Goal: Information Seeking & Learning: Compare options

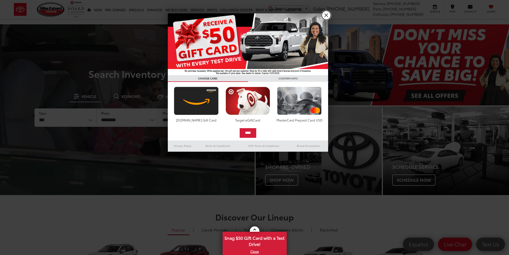
click at [325, 15] on link "X" at bounding box center [326, 15] width 9 height 9
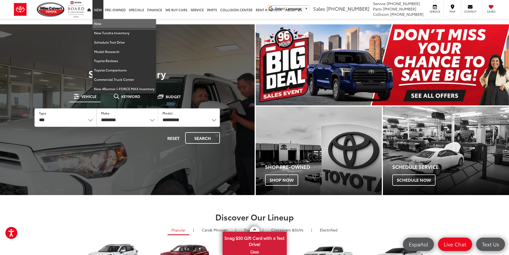
click at [99, 22] on link "New" at bounding box center [125, 23] width 64 height 9
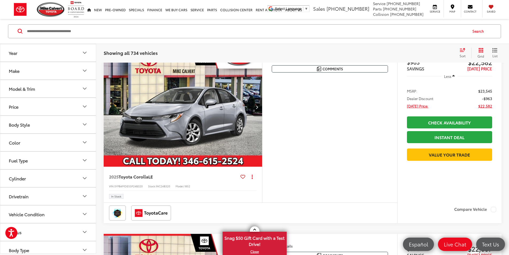
scroll to position [107, 0]
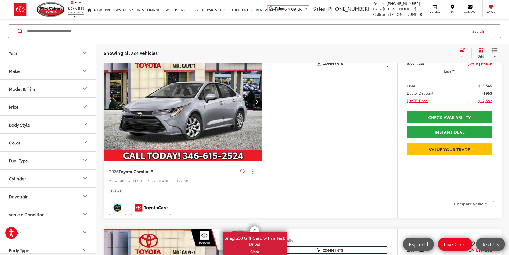
click at [19, 70] on div "Make" at bounding box center [14, 70] width 11 height 5
click at [26, 124] on div "Model & Trim" at bounding box center [22, 122] width 26 height 5
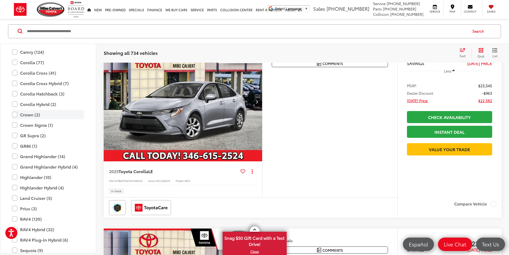
scroll to position [157, 0]
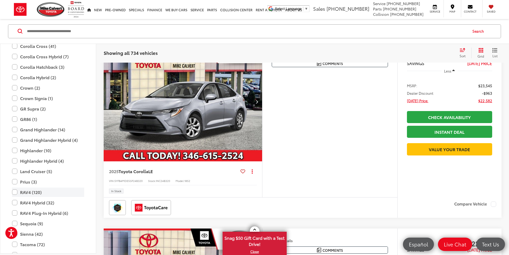
click at [37, 191] on label "RAV4 (120)" at bounding box center [48, 191] width 72 height 9
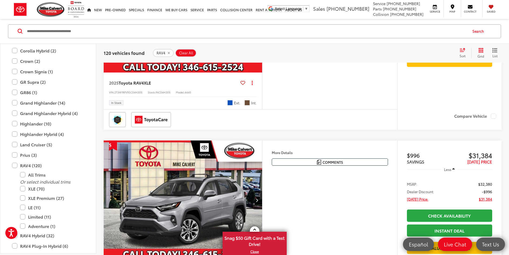
scroll to position [754, 0]
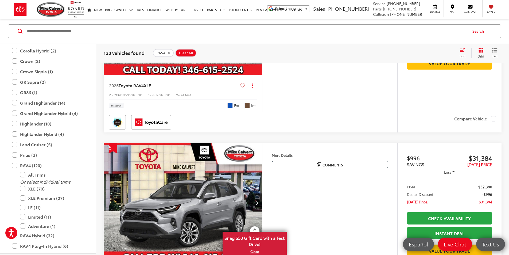
click at [263, 76] on img "2025 Toyota RAV4 XLE 0" at bounding box center [182, 16] width 159 height 120
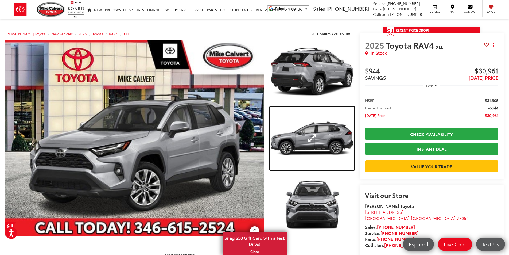
click at [320, 136] on link "Expand Photo 2" at bounding box center [312, 138] width 84 height 63
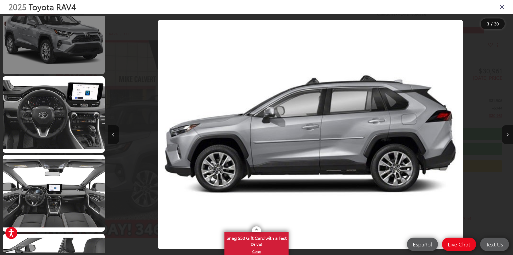
scroll to position [415, 0]
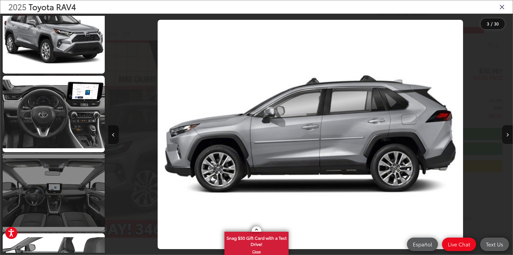
click at [72, 189] on link at bounding box center [54, 192] width 102 height 76
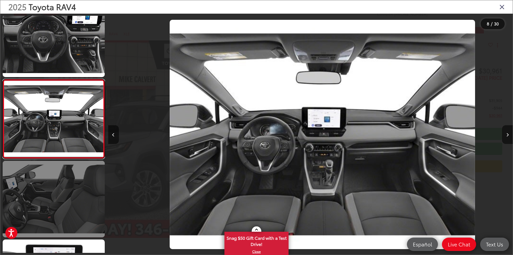
scroll to position [0, 2834]
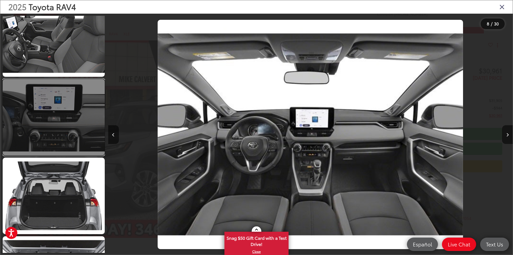
click at [64, 130] on link at bounding box center [54, 117] width 102 height 76
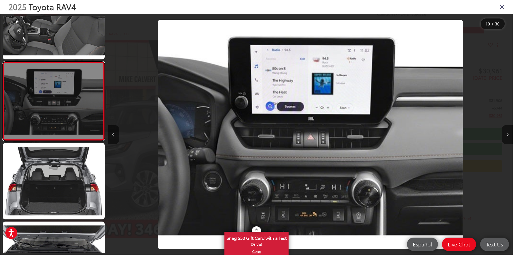
scroll to position [698, 0]
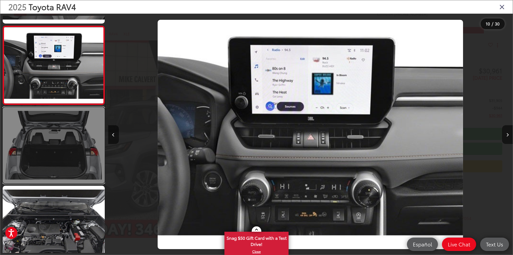
click at [62, 134] on link at bounding box center [54, 145] width 102 height 76
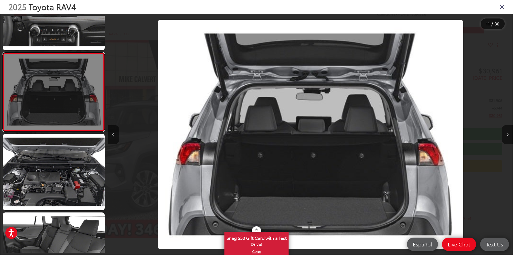
scroll to position [777, 0]
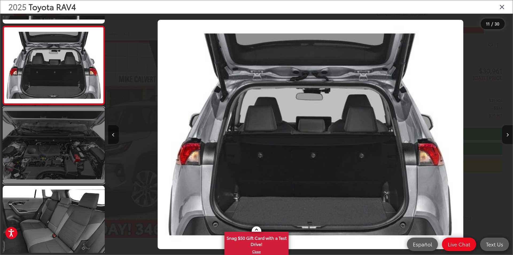
click at [57, 148] on link at bounding box center [54, 145] width 102 height 76
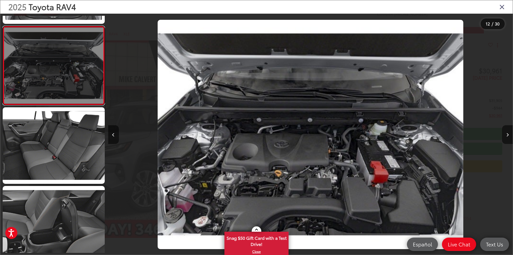
scroll to position [856, 0]
click at [57, 148] on link at bounding box center [54, 145] width 102 height 76
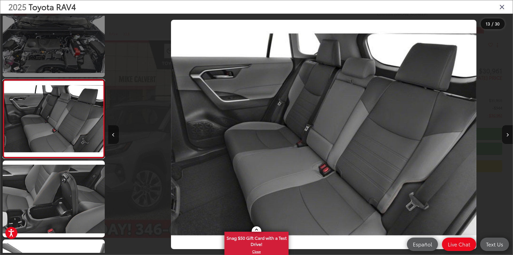
scroll to position [0, 4859]
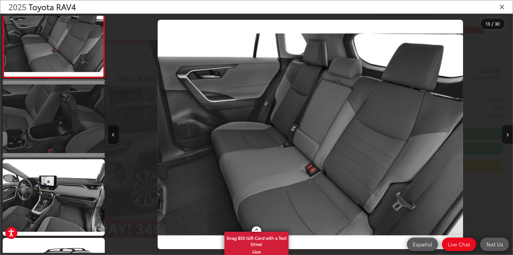
click at [56, 139] on link at bounding box center [54, 118] width 102 height 76
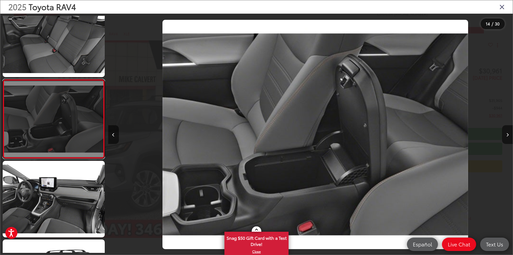
scroll to position [0, 5264]
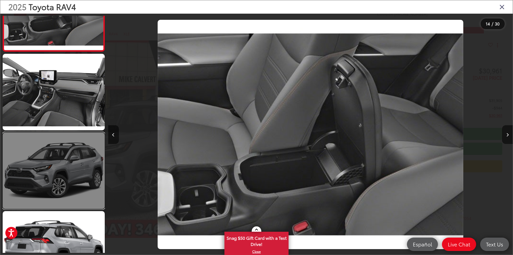
click at [53, 150] on link at bounding box center [54, 170] width 102 height 76
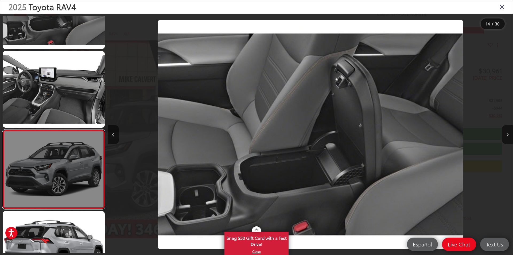
scroll to position [0, 0]
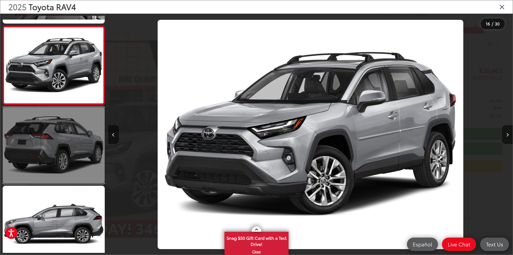
click at [53, 154] on link at bounding box center [54, 145] width 102 height 76
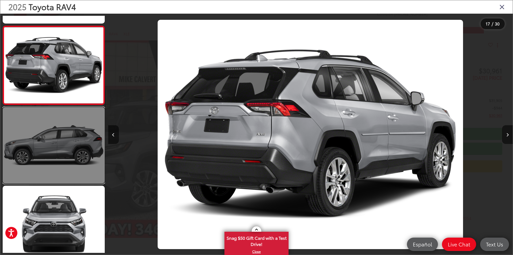
click at [56, 151] on link at bounding box center [54, 145] width 102 height 76
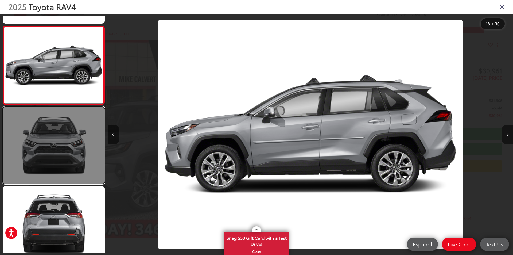
click at [56, 151] on link at bounding box center [54, 145] width 102 height 76
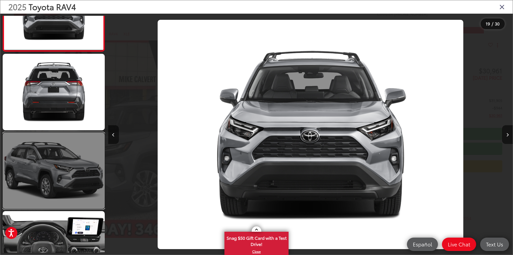
click at [59, 169] on link at bounding box center [54, 170] width 102 height 76
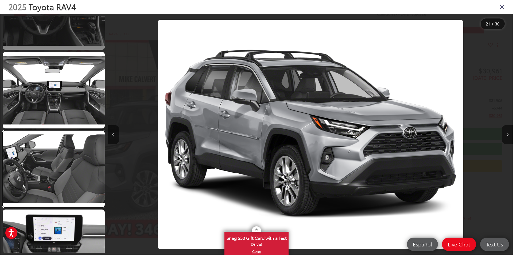
click at [59, 168] on link at bounding box center [54, 168] width 102 height 76
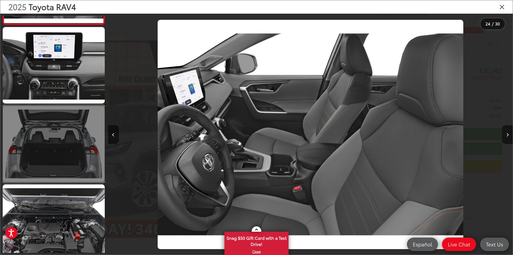
click at [59, 169] on link at bounding box center [54, 144] width 102 height 76
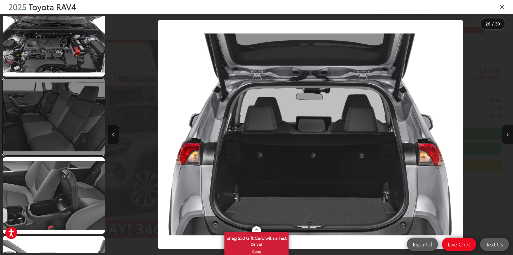
click at [59, 132] on link at bounding box center [54, 117] width 102 height 76
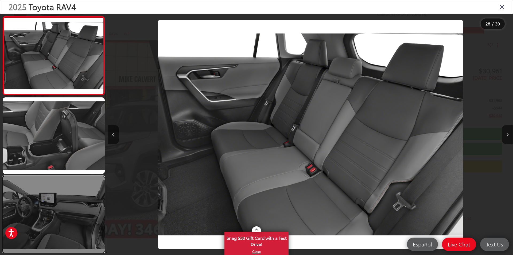
click at [55, 206] on link at bounding box center [54, 214] width 102 height 76
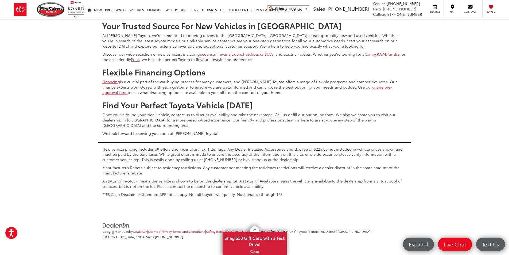
scroll to position [2540, 0]
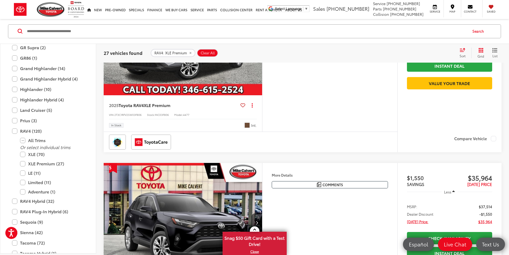
scroll to position [112, 0]
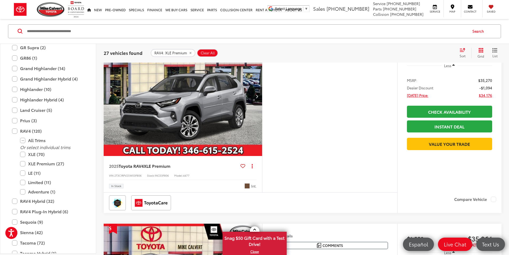
click at [229, 129] on img "2025 Toyota RAV4 XLE Premium 0" at bounding box center [182, 97] width 159 height 120
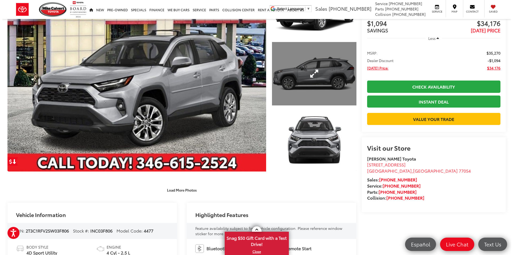
scroll to position [27, 0]
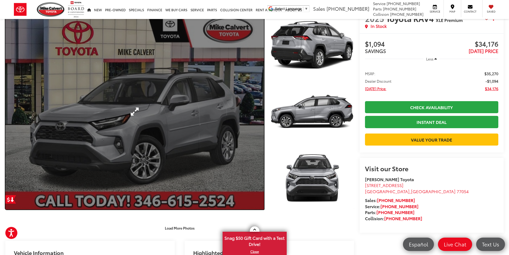
click at [203, 136] on link "Expand Photo 0" at bounding box center [134, 112] width 259 height 196
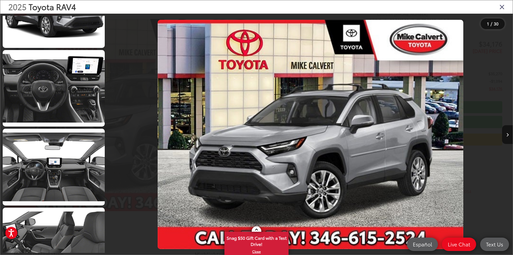
scroll to position [455, 0]
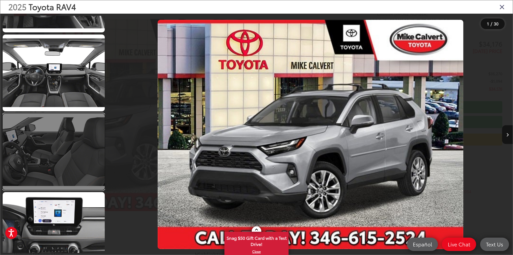
click at [68, 161] on link at bounding box center [54, 151] width 102 height 76
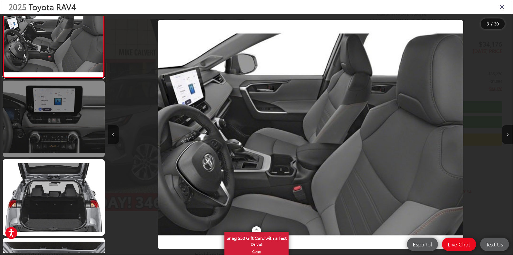
scroll to position [647, 0]
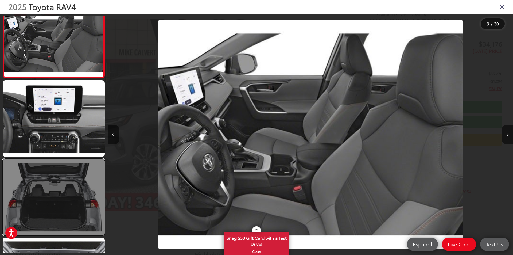
click at [74, 187] on link at bounding box center [54, 197] width 102 height 76
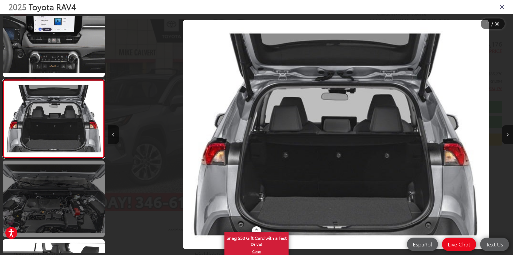
scroll to position [0, 4049]
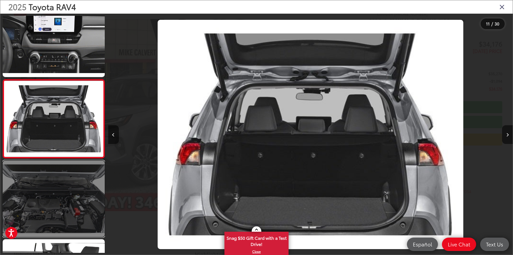
click at [77, 211] on link at bounding box center [54, 198] width 102 height 76
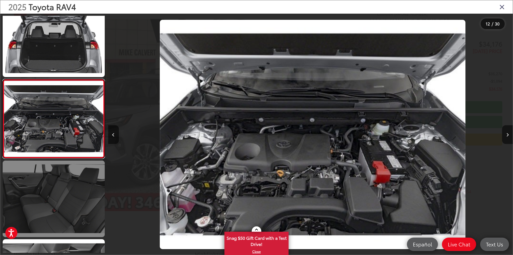
scroll to position [0, 4454]
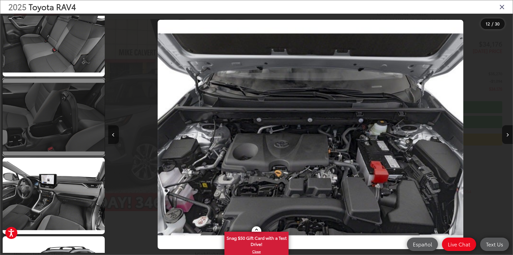
click at [64, 130] on link at bounding box center [54, 117] width 102 height 76
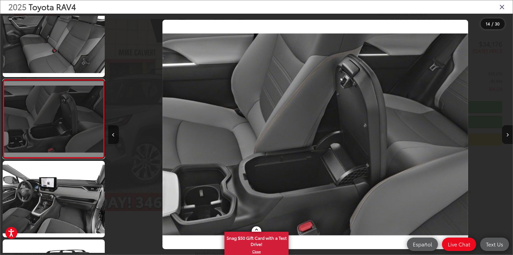
scroll to position [0, 5264]
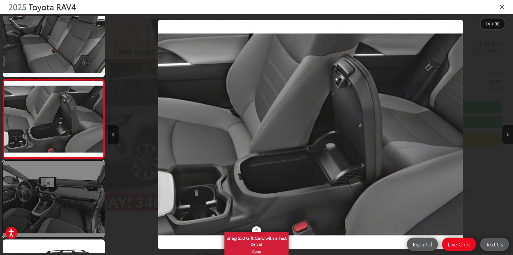
click at [73, 193] on link at bounding box center [54, 199] width 102 height 76
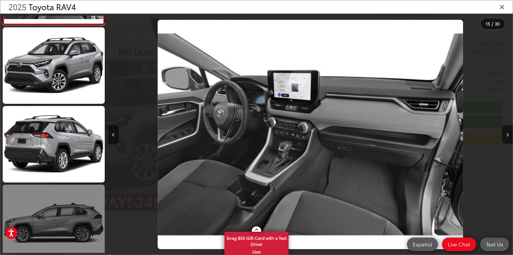
scroll to position [1172, 0]
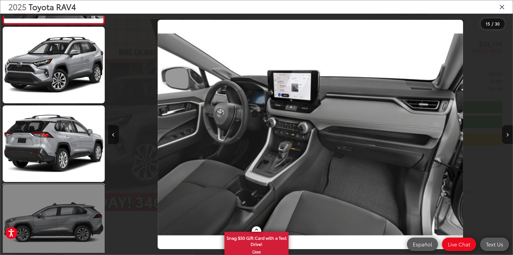
click at [72, 211] on link at bounding box center [54, 222] width 102 height 76
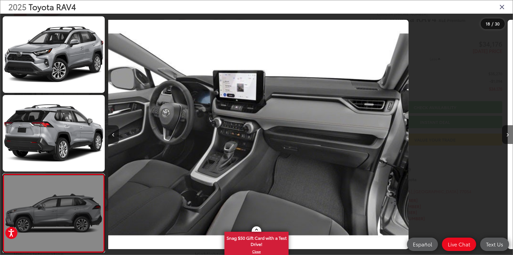
scroll to position [0, 0]
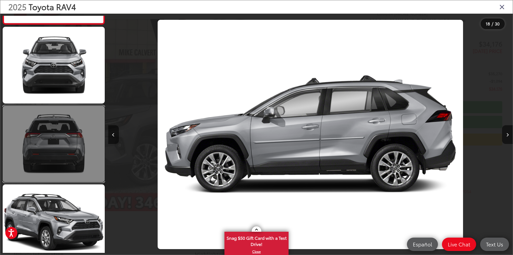
click at [63, 172] on link at bounding box center [54, 144] width 102 height 76
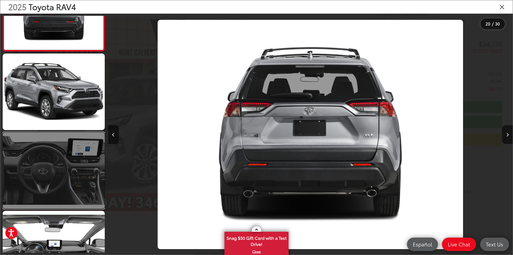
click at [60, 156] on link at bounding box center [54, 170] width 102 height 76
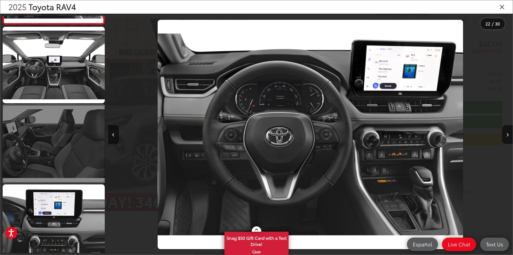
click at [56, 152] on link at bounding box center [54, 143] width 102 height 76
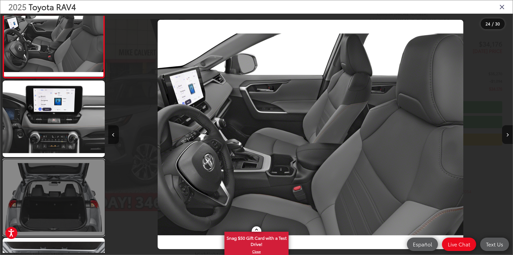
click at [65, 188] on link at bounding box center [54, 197] width 102 height 76
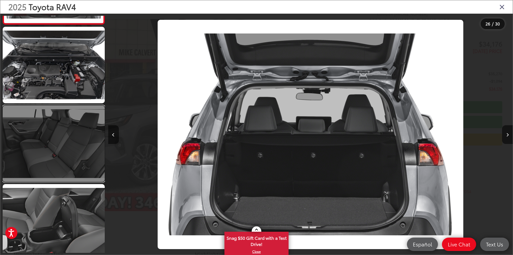
click at [63, 159] on link at bounding box center [54, 143] width 102 height 76
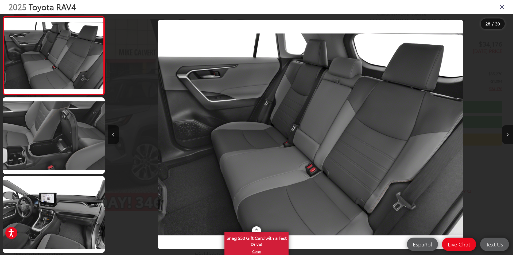
click at [501, 7] on icon "Close gallery" at bounding box center [502, 6] width 5 height 7
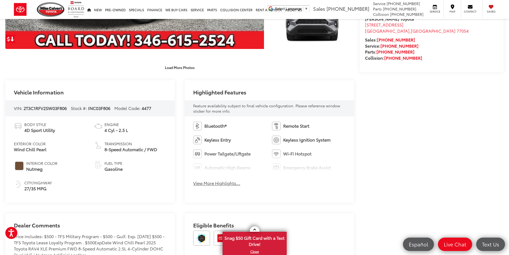
click at [219, 180] on button "View More Highlights..." at bounding box center [216, 183] width 47 height 6
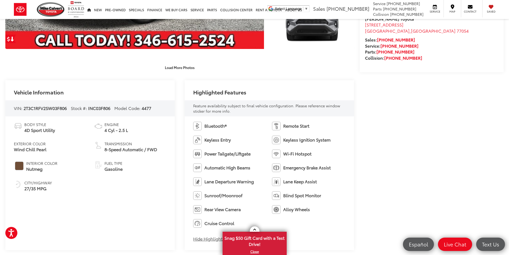
click at [41, 186] on span "27/35 MPG" at bounding box center [38, 188] width 28 height 6
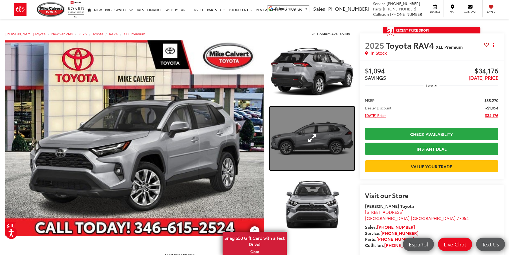
click at [315, 137] on link "Expand Photo 2" at bounding box center [312, 138] width 84 height 63
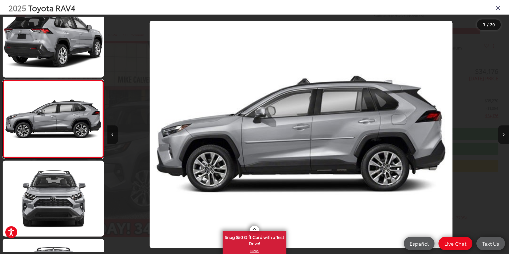
scroll to position [0, 810]
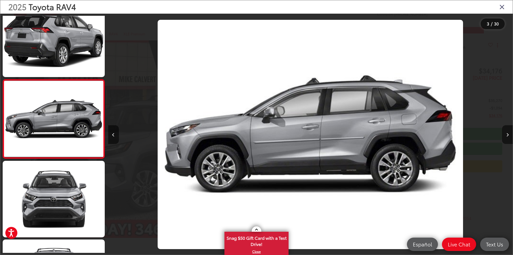
click at [504, 7] on icon "Close gallery" at bounding box center [502, 6] width 5 height 7
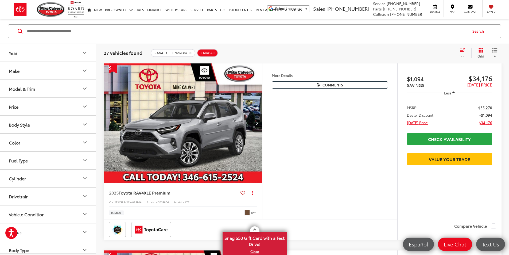
click at [30, 90] on div "Model & Trim" at bounding box center [22, 88] width 26 height 5
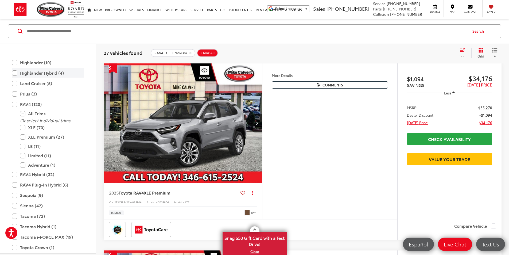
scroll to position [237, 0]
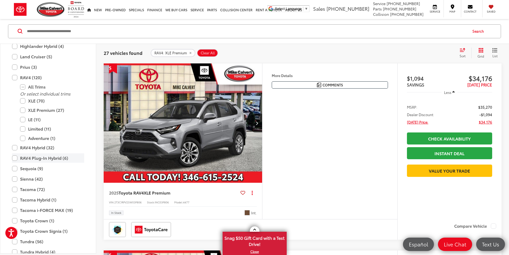
click at [47, 159] on label "RAV4 Plug-In Hybrid (6)" at bounding box center [48, 157] width 72 height 9
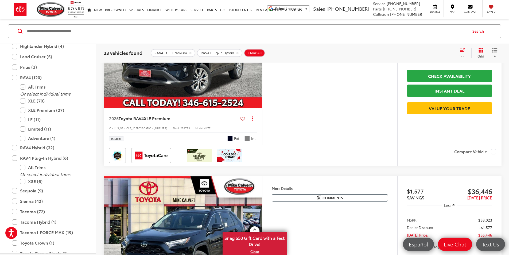
scroll to position [540, 0]
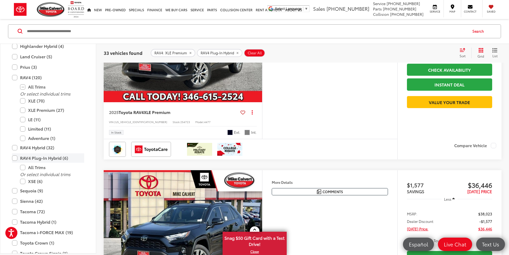
click at [39, 159] on label "RAV4 Plug-In Hybrid (6)" at bounding box center [48, 157] width 72 height 9
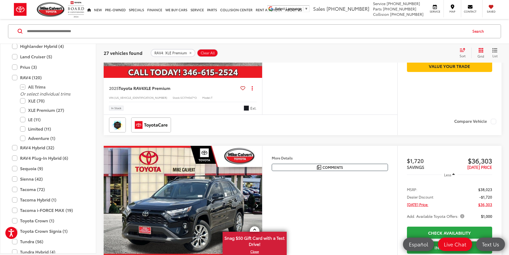
scroll to position [380, 0]
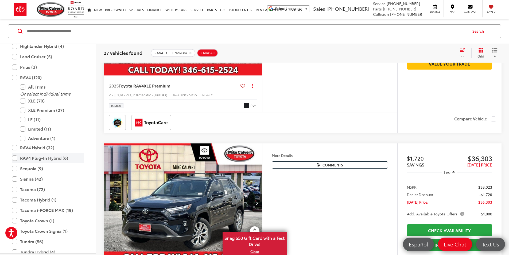
click at [32, 158] on label "RAV4 Plug-In Hybrid (6)" at bounding box center [48, 157] width 72 height 9
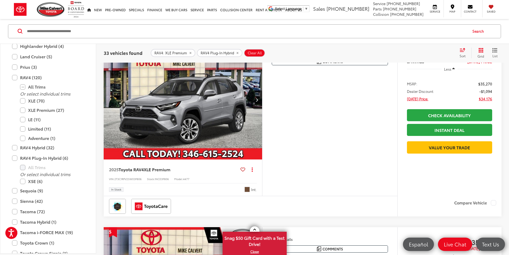
scroll to position [86, 0]
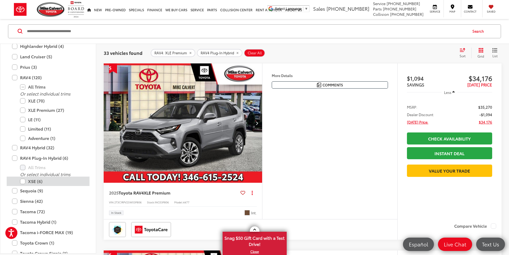
click at [21, 181] on label "XSE (6)" at bounding box center [52, 180] width 64 height 9
click at [230, 146] on img "2025 Toyota RAV4 XLE Premium 0" at bounding box center [182, 123] width 159 height 120
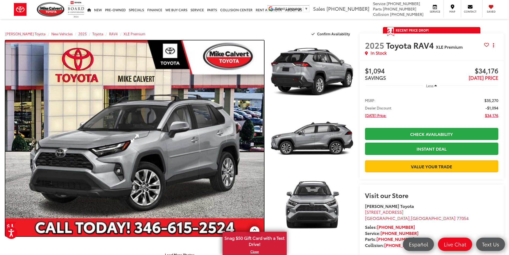
click at [213, 143] on link "Expand Photo 0" at bounding box center [134, 138] width 259 height 196
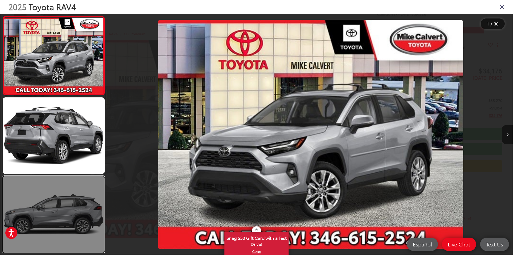
click at [66, 205] on link at bounding box center [54, 214] width 102 height 76
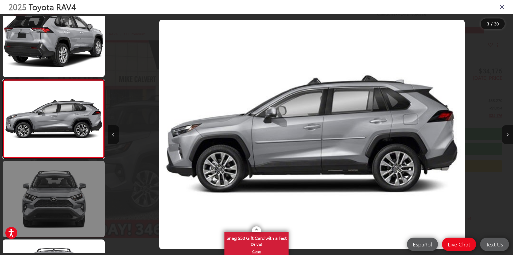
scroll to position [0, 810]
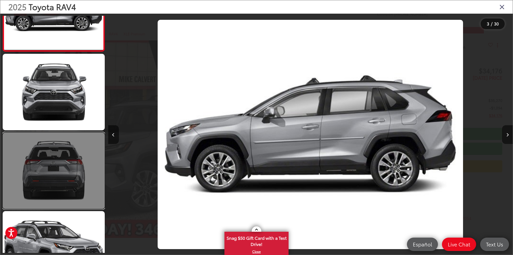
click at [77, 182] on link at bounding box center [54, 170] width 102 height 76
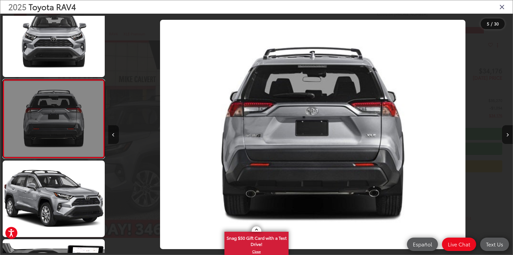
scroll to position [0, 1620]
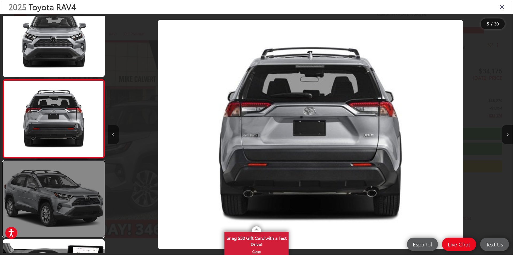
click at [74, 202] on link at bounding box center [54, 198] width 102 height 76
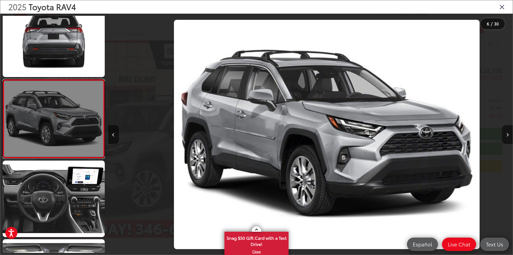
scroll to position [0, 2025]
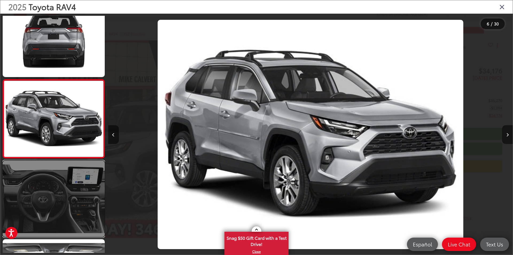
click at [67, 210] on link at bounding box center [54, 198] width 102 height 76
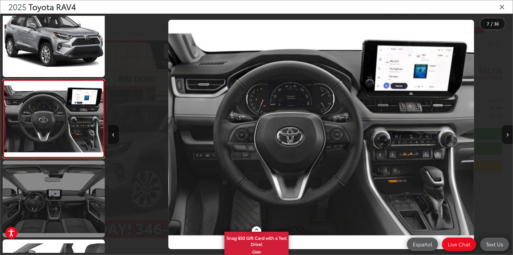
scroll to position [0, 2429]
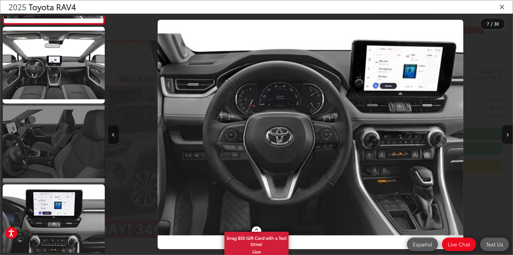
click at [57, 161] on link at bounding box center [54, 144] width 102 height 76
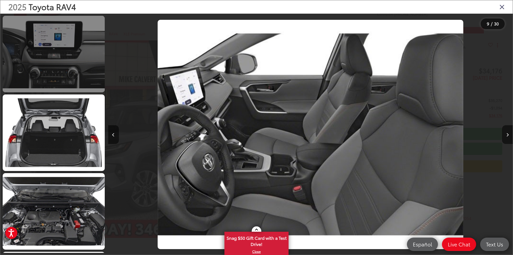
scroll to position [807, 0]
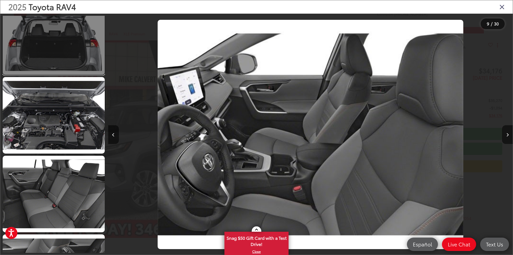
click at [55, 48] on link at bounding box center [54, 36] width 102 height 76
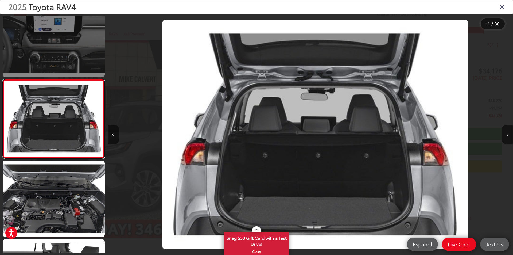
scroll to position [0, 4049]
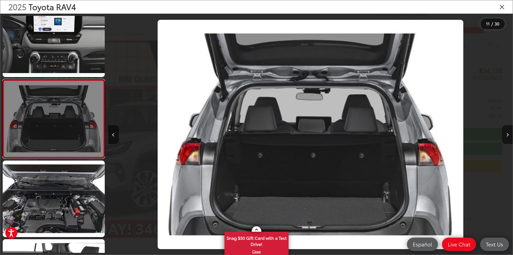
click at [54, 129] on link at bounding box center [54, 118] width 102 height 79
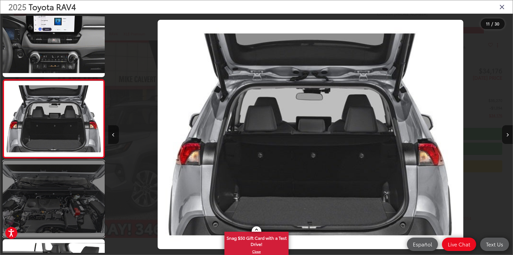
click at [62, 194] on link at bounding box center [54, 198] width 102 height 76
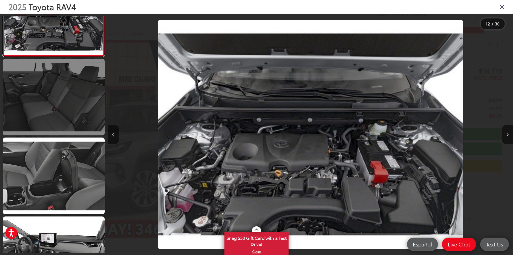
scroll to position [0, 0]
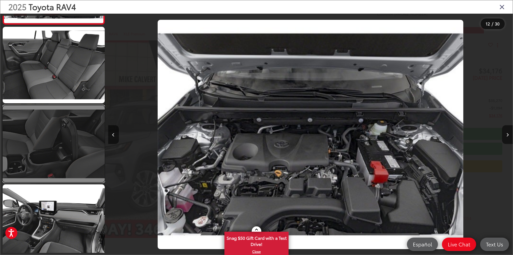
click at [56, 159] on link at bounding box center [54, 143] width 102 height 76
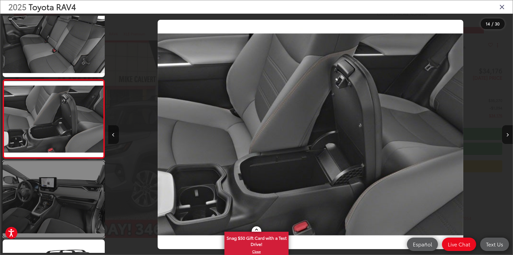
click at [66, 209] on link at bounding box center [54, 199] width 102 height 76
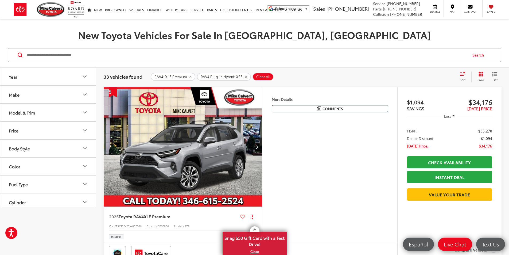
scroll to position [80, 0]
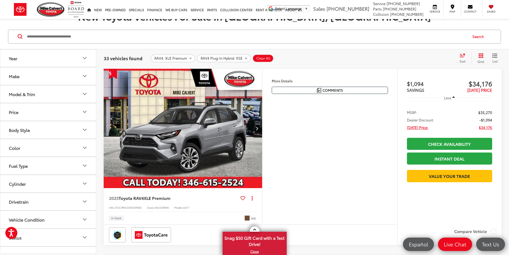
click at [27, 93] on div "Model & Trim" at bounding box center [22, 93] width 26 height 5
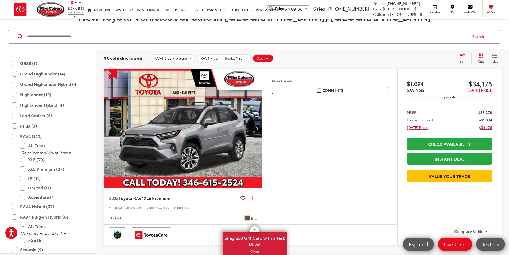
scroll to position [211, 0]
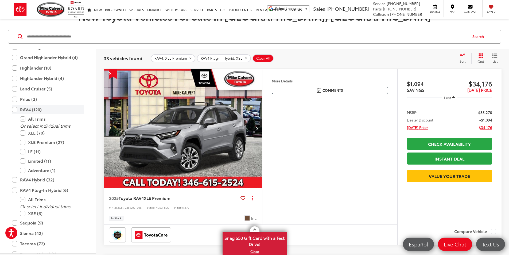
click at [13, 110] on label "RAV4 (120)" at bounding box center [48, 109] width 72 height 9
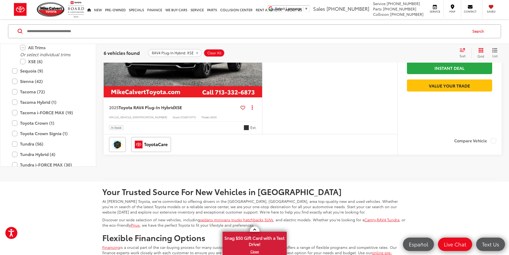
scroll to position [1016, 0]
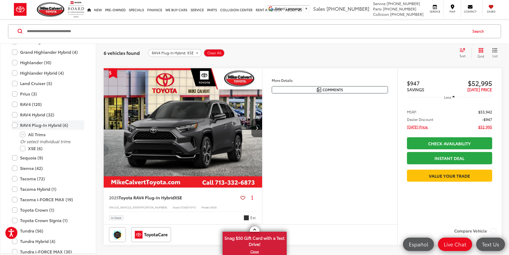
click at [15, 125] on label "RAV4 Plug-In Hybrid (6)" at bounding box center [48, 125] width 72 height 9
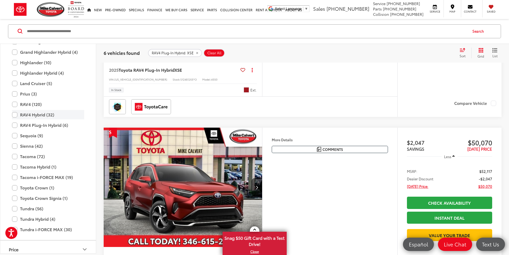
click at [14, 114] on label "RAV4 Hybrid (32)" at bounding box center [48, 114] width 72 height 9
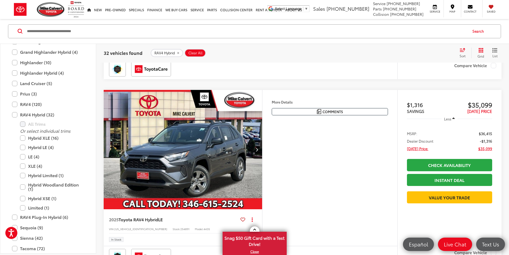
scroll to position [112, 0]
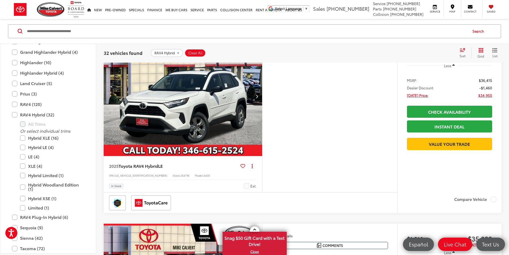
click at [213, 122] on img "2025 Toyota RAV4 Hybrid LE 0" at bounding box center [182, 97] width 159 height 120
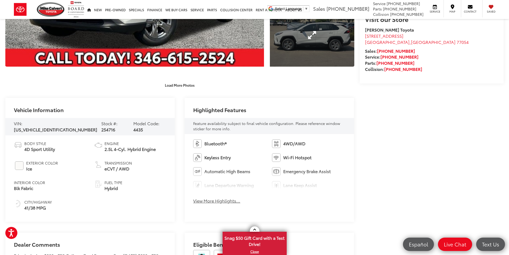
scroll to position [187, 0]
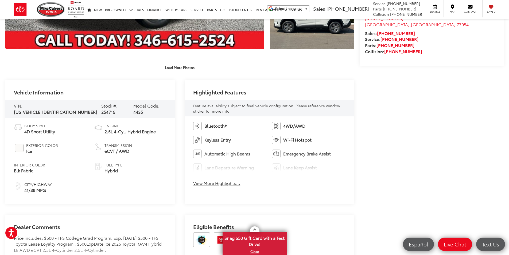
click at [221, 183] on button "View More Highlights..." at bounding box center [216, 183] width 47 height 6
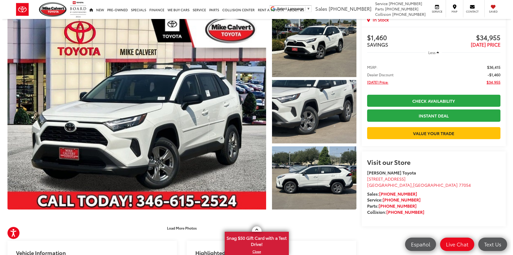
scroll to position [0, 0]
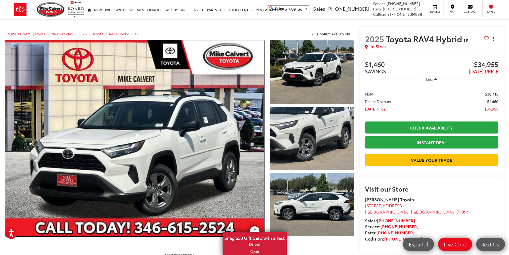
click at [177, 140] on link "Expand Photo 0" at bounding box center [134, 138] width 259 height 196
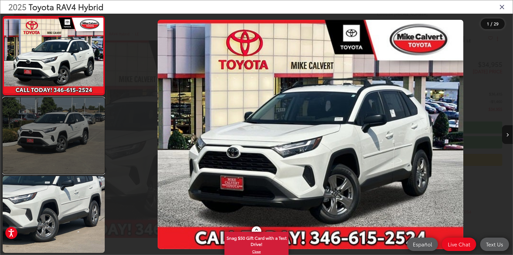
click at [53, 132] on link at bounding box center [54, 135] width 102 height 76
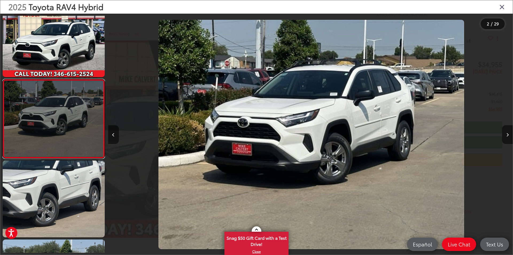
scroll to position [0, 405]
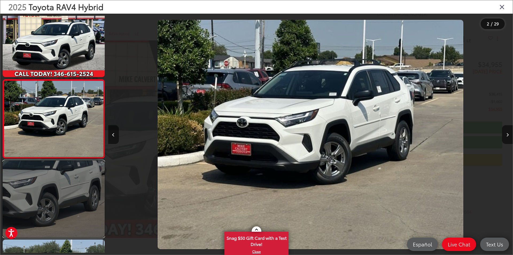
click at [43, 179] on link at bounding box center [54, 198] width 102 height 76
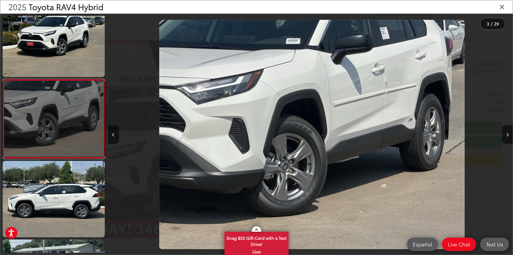
scroll to position [0, 810]
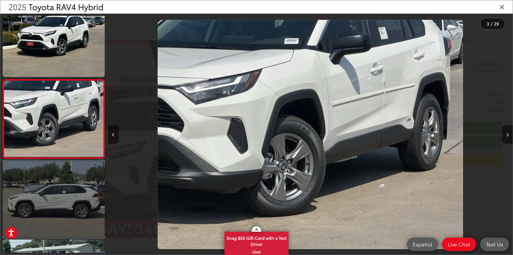
click at [52, 204] on link at bounding box center [54, 199] width 102 height 76
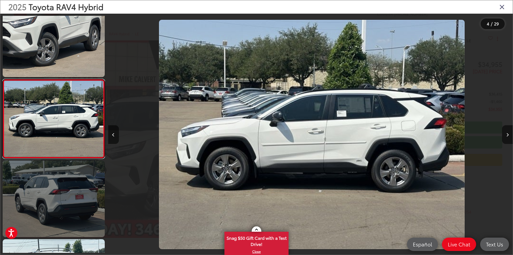
scroll to position [0, 1215]
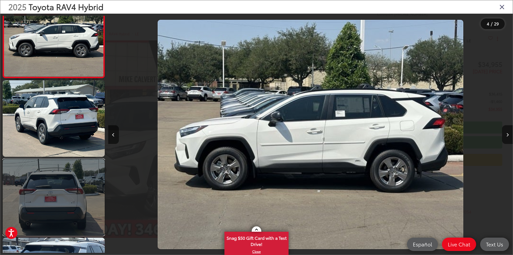
click at [54, 205] on link at bounding box center [54, 197] width 102 height 76
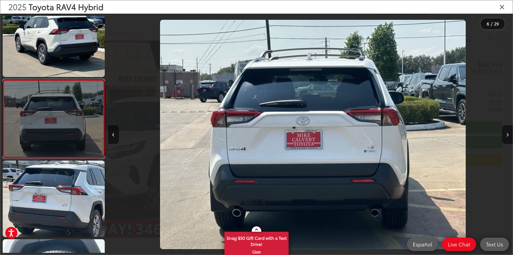
scroll to position [0, 2025]
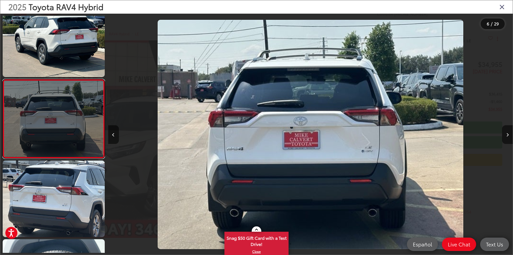
click at [55, 130] on link at bounding box center [54, 118] width 102 height 79
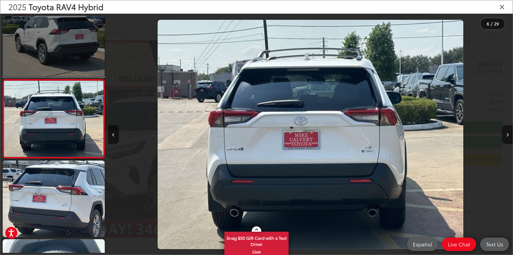
click at [66, 36] on link at bounding box center [54, 39] width 102 height 76
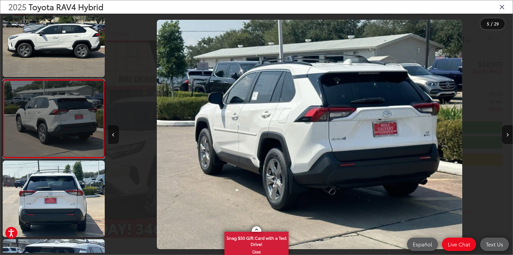
scroll to position [0, 1620]
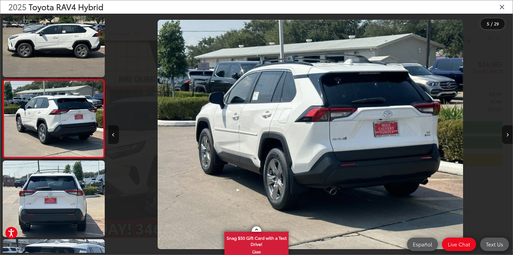
click at [264, 94] on img "2025 Toyota RAV4 Hybrid LE 4" at bounding box center [311, 134] width 306 height 229
click at [253, 96] on img "2025 Toyota RAV4 Hybrid LE 4" at bounding box center [311, 134] width 306 height 229
click at [293, 89] on img "2025 Toyota RAV4 Hybrid LE 4" at bounding box center [311, 134] width 306 height 229
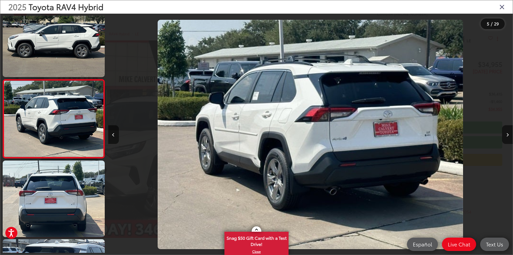
click at [257, 96] on img "2025 Toyota RAV4 Hybrid LE 4" at bounding box center [311, 134] width 306 height 229
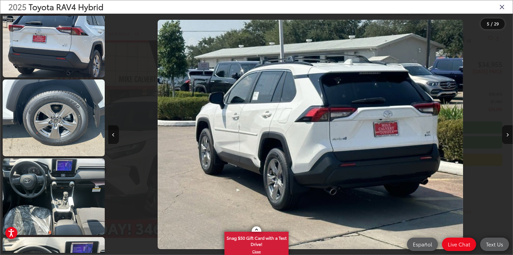
scroll to position [546, 0]
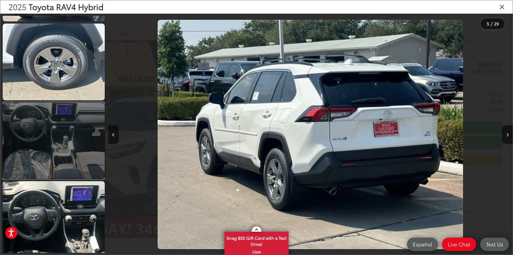
click at [33, 135] on link at bounding box center [54, 140] width 102 height 76
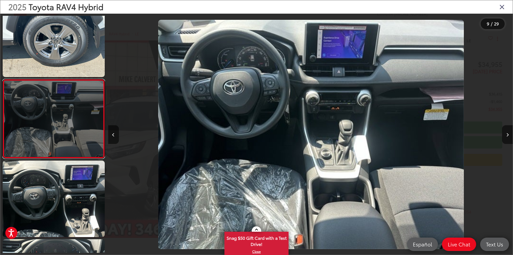
scroll to position [0, 3239]
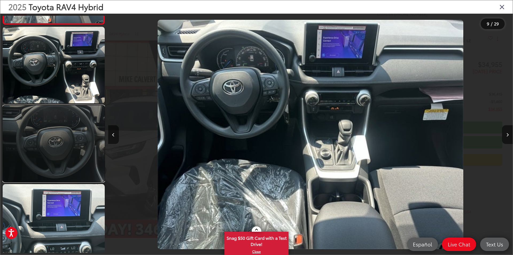
click at [45, 128] on link at bounding box center [54, 143] width 102 height 76
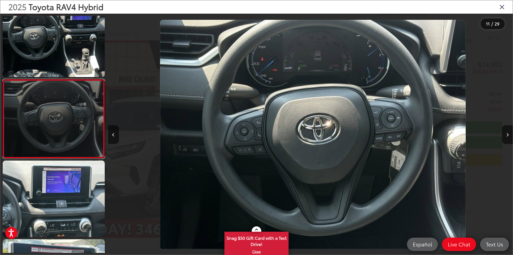
scroll to position [0, 4049]
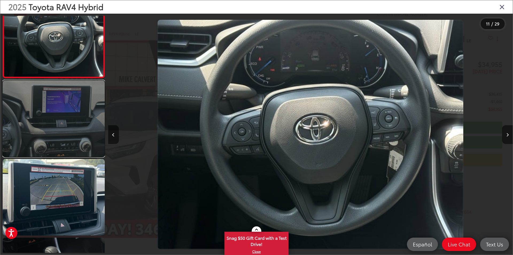
click at [53, 145] on link at bounding box center [54, 118] width 102 height 76
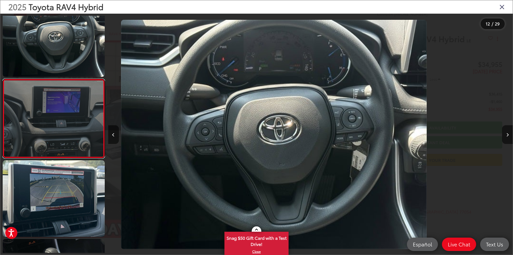
scroll to position [0, 0]
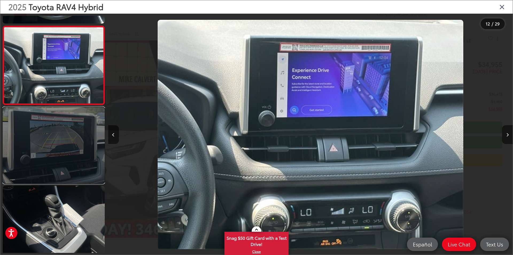
click at [57, 165] on link at bounding box center [54, 145] width 102 height 76
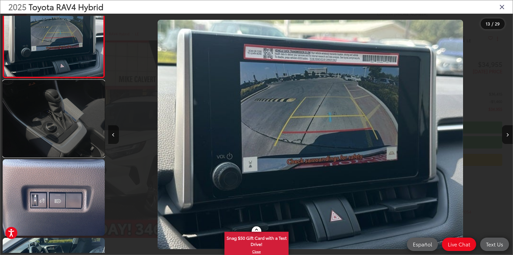
click at [59, 143] on link at bounding box center [54, 118] width 102 height 76
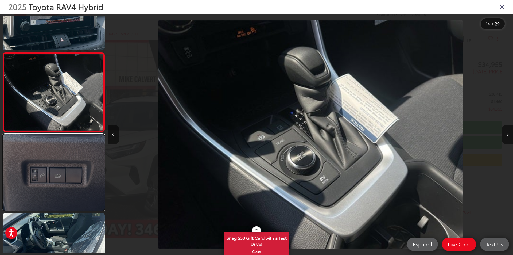
click at [69, 160] on link at bounding box center [54, 172] width 102 height 76
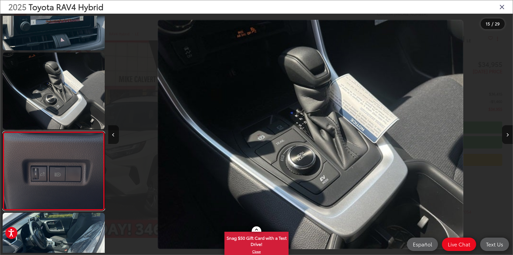
scroll to position [1038, 0]
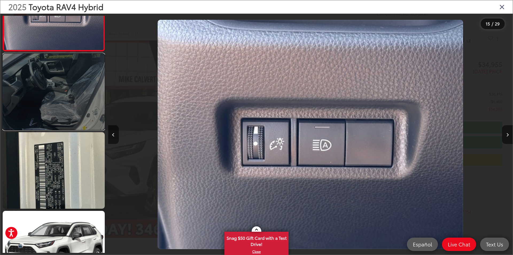
click at [73, 86] on link at bounding box center [54, 91] width 102 height 76
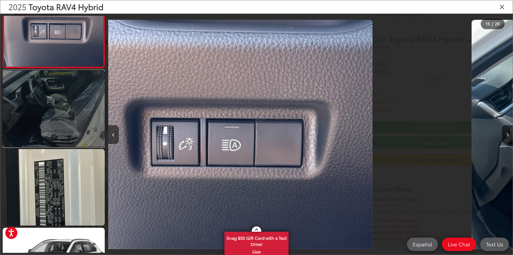
scroll to position [1117, 0]
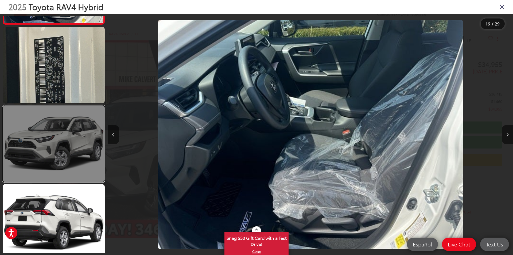
click at [49, 139] on link at bounding box center [54, 143] width 102 height 76
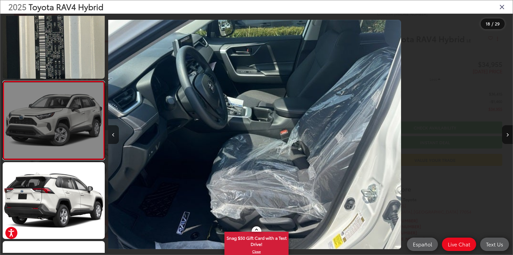
scroll to position [1274, 0]
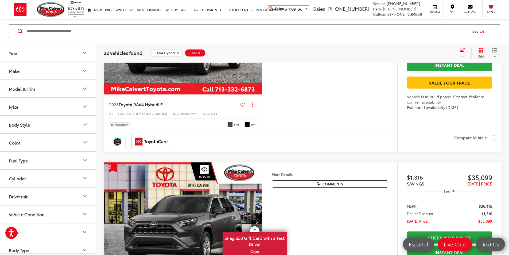
scroll to position [1957, 0]
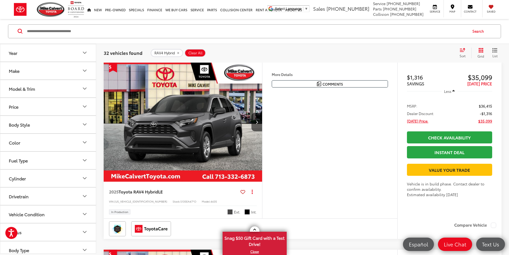
click at [21, 71] on button "Make" at bounding box center [48, 70] width 96 height 17
click at [34, 125] on div "Model & Trim" at bounding box center [22, 122] width 26 height 5
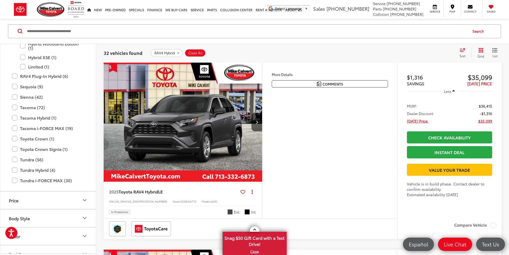
scroll to position [386, 0]
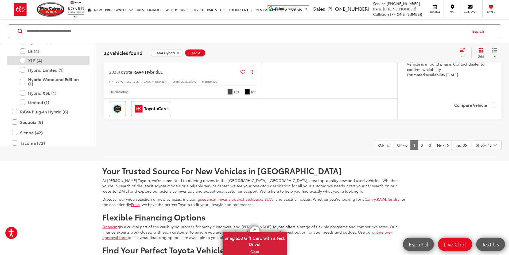
scroll to position [253, 0]
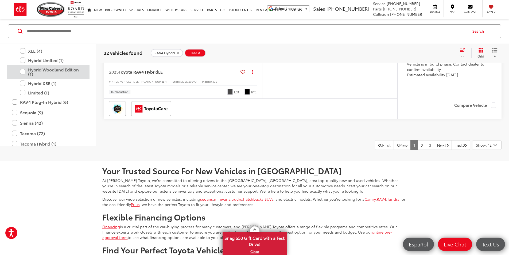
click at [23, 78] on label "Hybrid Woodland Edition (1)" at bounding box center [52, 72] width 64 height 14
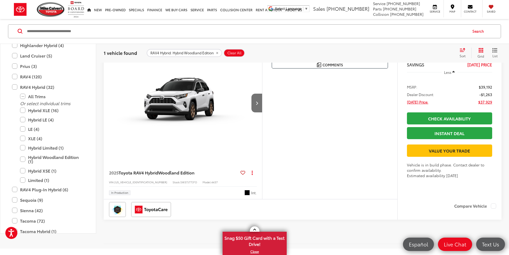
scroll to position [86, 0]
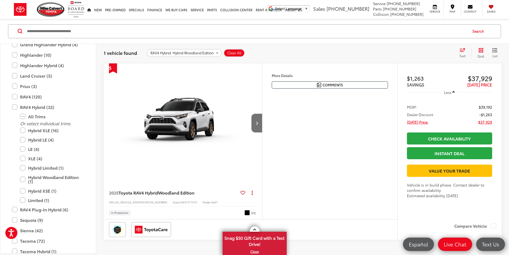
click at [219, 135] on img "2025 Toyota RAV4 Hybrid Hybrid Woodland Edition 0" at bounding box center [182, 123] width 159 height 120
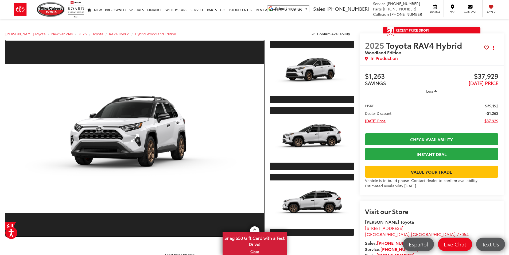
click at [131, 112] on link "Expand Photo 0" at bounding box center [134, 138] width 259 height 196
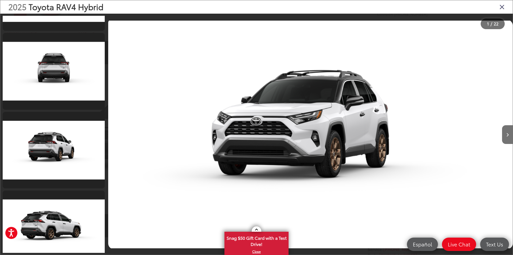
scroll to position [588, 0]
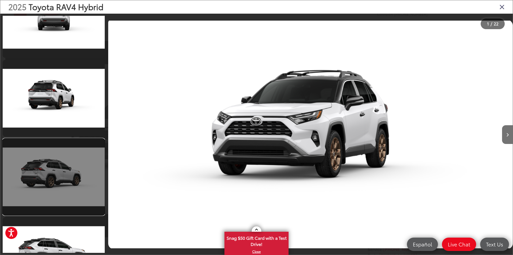
click at [64, 169] on link at bounding box center [54, 177] width 102 height 76
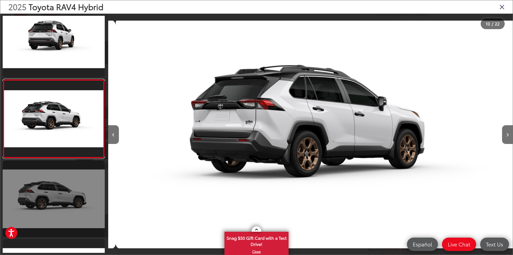
scroll to position [0, 3644]
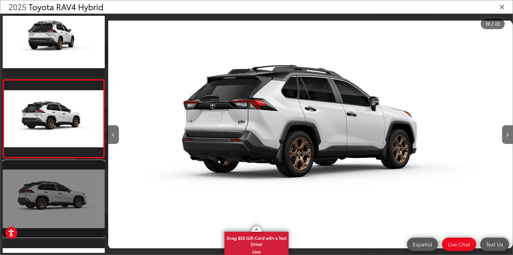
click at [60, 202] on link at bounding box center [54, 198] width 102 height 76
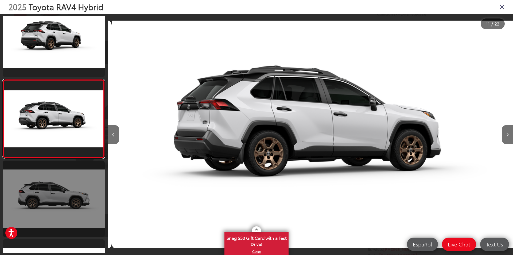
scroll to position [0, 4049]
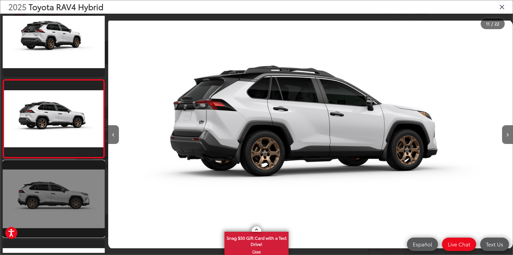
click at [61, 198] on link at bounding box center [54, 198] width 102 height 76
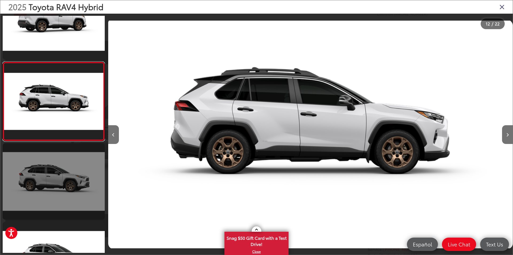
scroll to position [829, 0]
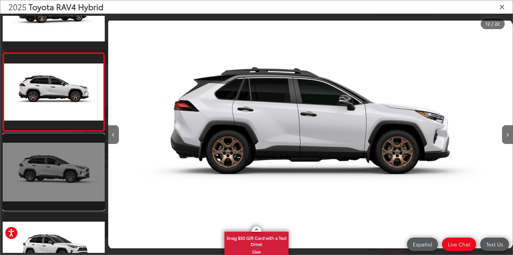
click at [63, 182] on link at bounding box center [54, 172] width 102 height 76
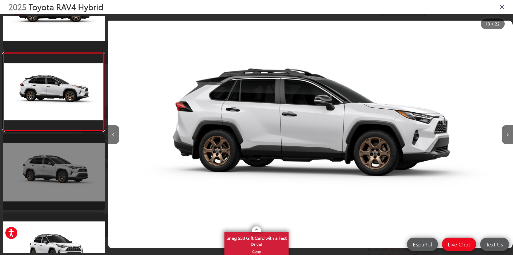
scroll to position [934, 0]
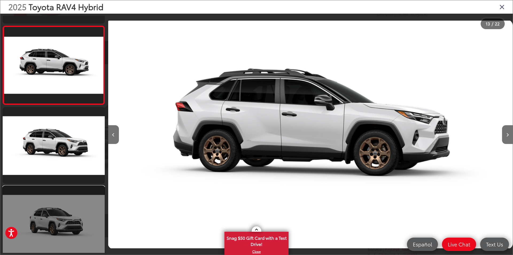
click at [57, 217] on link at bounding box center [54, 224] width 102 height 76
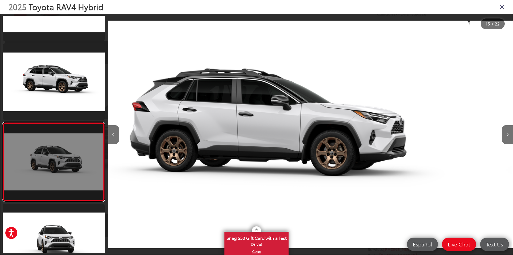
scroll to position [0, 0]
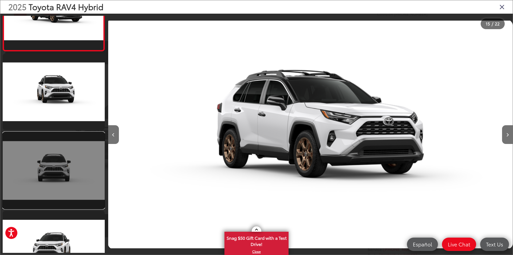
click at [67, 169] on link at bounding box center [54, 170] width 102 height 76
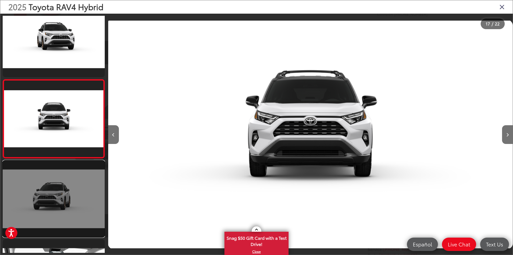
click at [74, 193] on link at bounding box center [54, 198] width 102 height 76
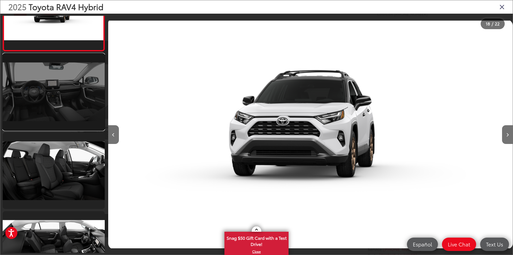
click at [57, 91] on link at bounding box center [54, 91] width 102 height 76
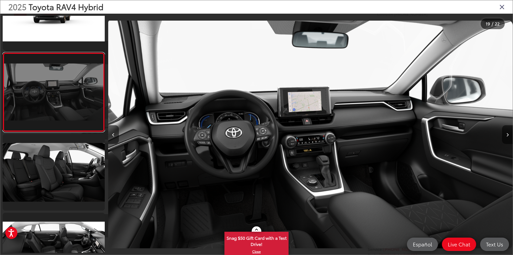
click at [51, 108] on link at bounding box center [54, 91] width 102 height 79
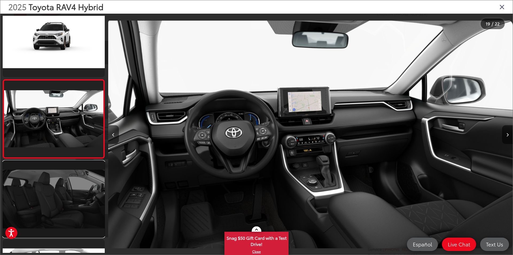
click at [58, 182] on link at bounding box center [54, 199] width 102 height 76
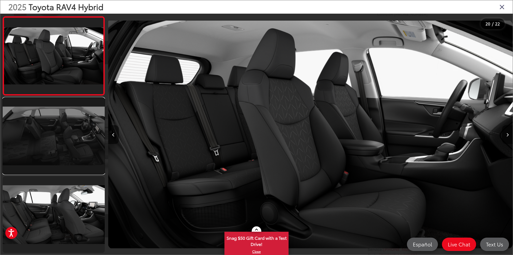
click at [67, 143] on link at bounding box center [54, 136] width 102 height 76
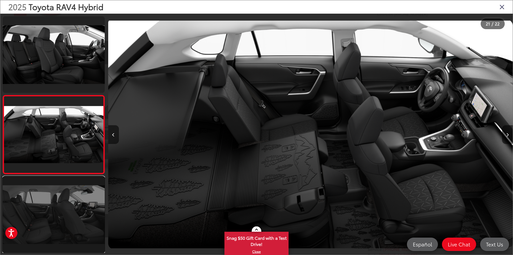
click at [75, 199] on link at bounding box center [54, 214] width 102 height 76
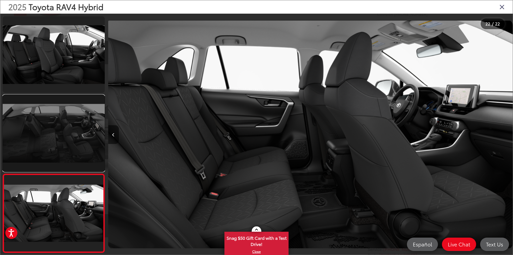
click at [82, 136] on link at bounding box center [54, 133] width 102 height 76
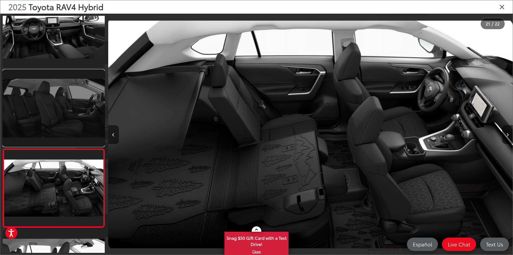
click at [80, 111] on link at bounding box center [54, 108] width 102 height 76
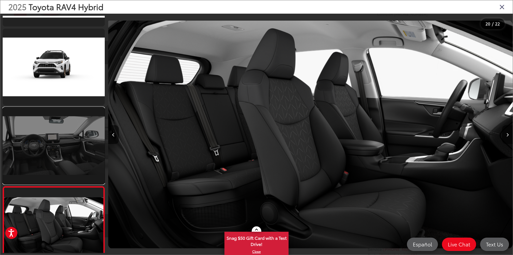
click at [69, 147] on link at bounding box center [54, 145] width 102 height 76
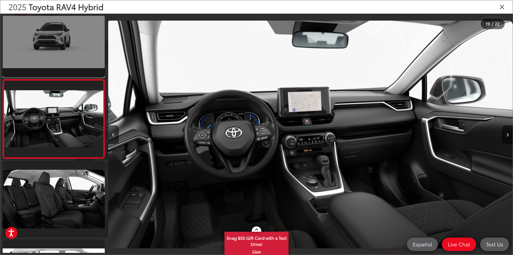
click at [62, 42] on link at bounding box center [54, 39] width 102 height 76
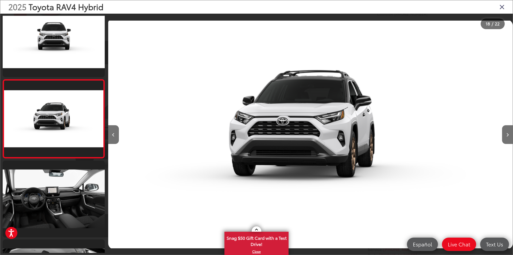
click at [508, 10] on div "2025 Toyota RAV4 Hybrid" at bounding box center [256, 6] width 513 height 13
click at [503, 7] on icon "Close gallery" at bounding box center [502, 6] width 5 height 7
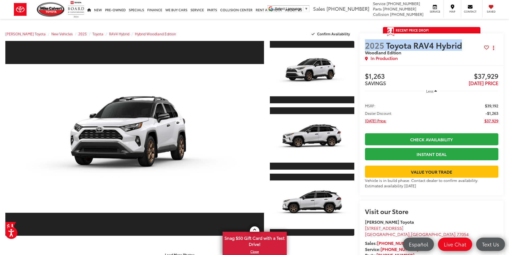
drag, startPoint x: 366, startPoint y: 46, endPoint x: 464, endPoint y: 42, distance: 99.0
click at [464, 42] on h2 "2025 Toyota RAV4 Hybrid Woodland Edition" at bounding box center [424, 47] width 119 height 15
copy span "2025 Toyota RAV4 Hybrid"
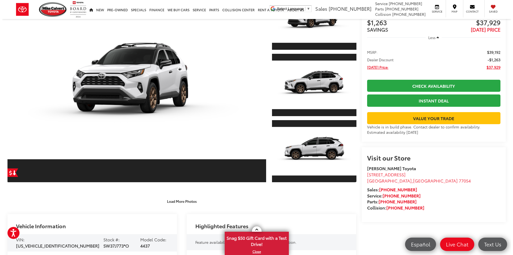
scroll to position [27, 0]
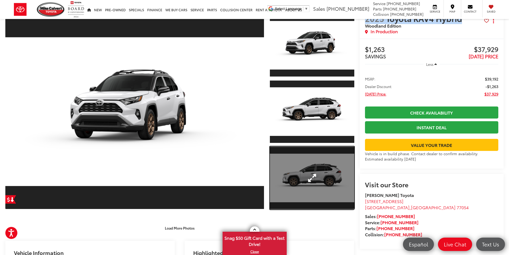
click at [331, 180] on link "Expand Photo 3" at bounding box center [312, 177] width 84 height 63
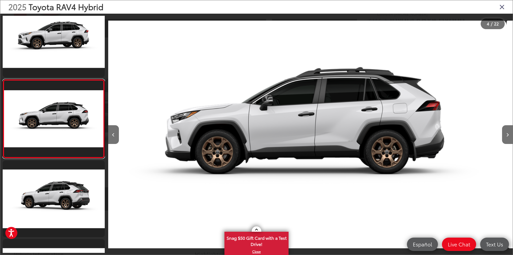
scroll to position [0, 1215]
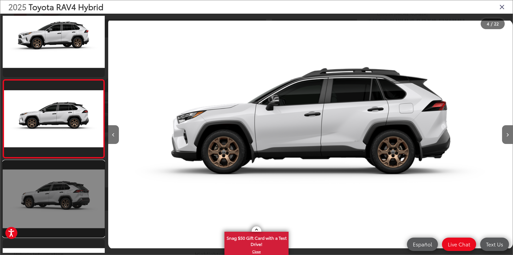
click at [71, 188] on link at bounding box center [54, 198] width 102 height 76
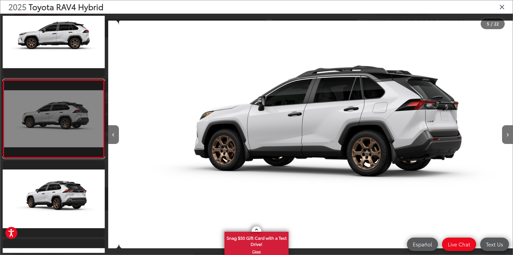
scroll to position [0, 1620]
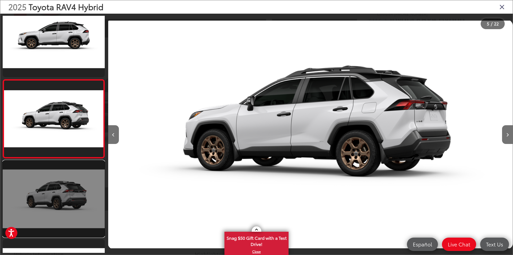
click at [70, 196] on link at bounding box center [54, 198] width 102 height 76
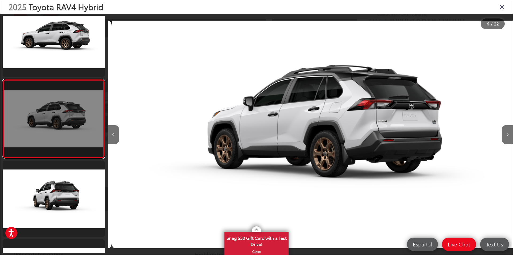
scroll to position [0, 2025]
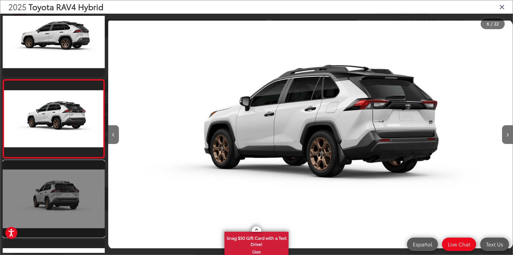
click at [66, 200] on link at bounding box center [54, 198] width 102 height 76
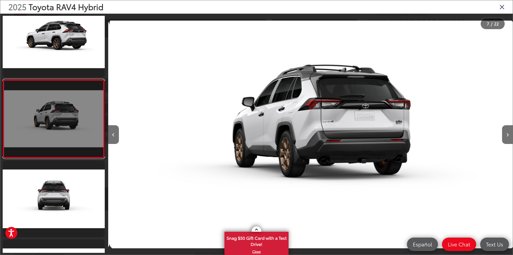
scroll to position [0, 2429]
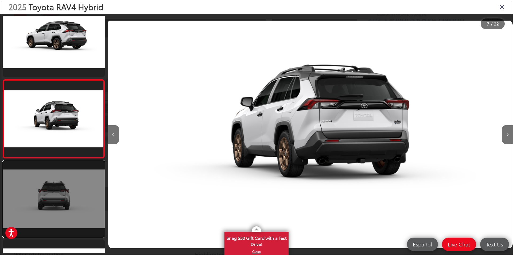
click at [63, 200] on link at bounding box center [54, 198] width 102 height 76
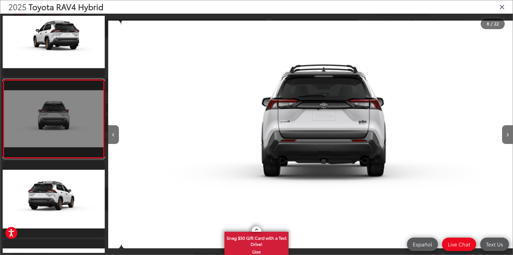
scroll to position [0, 2834]
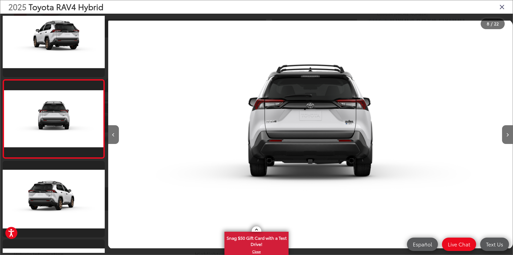
click at [352, 119] on img "2025 Toyota RAV4 Hybrid Hybrid Woodland Edition 7" at bounding box center [310, 134] width 405 height 229
click at [351, 124] on img "2025 Toyota RAV4 Hybrid Hybrid Woodland Edition 7" at bounding box center [310, 134] width 405 height 229
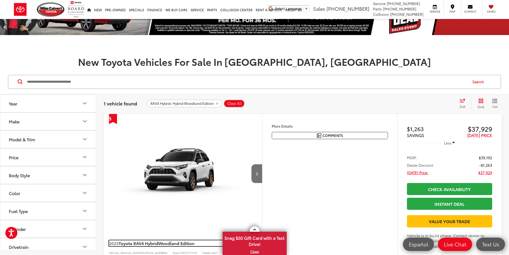
scroll to position [32, 0]
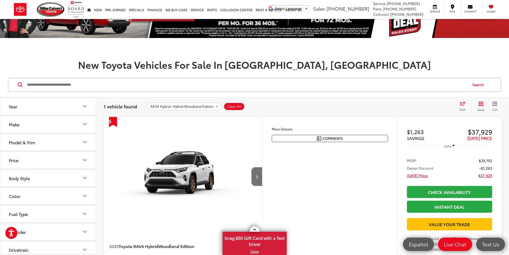
click at [29, 141] on div "Model & Trim" at bounding box center [22, 142] width 26 height 5
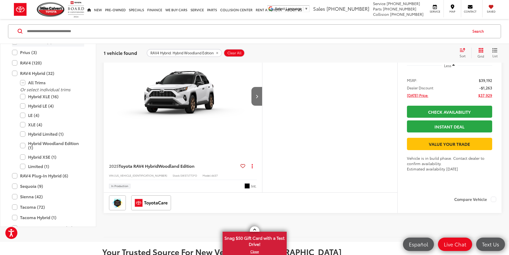
scroll to position [237, 0]
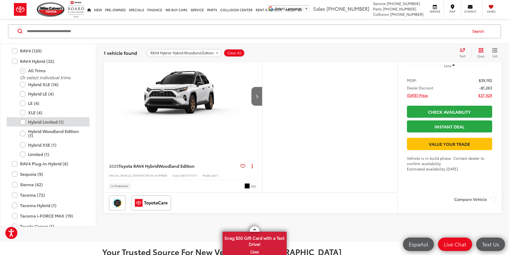
click at [50, 126] on label "Hybrid Limited (1)" at bounding box center [52, 121] width 64 height 9
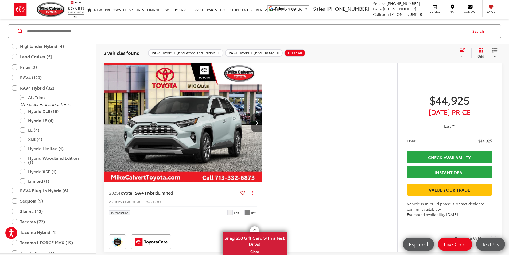
scroll to position [246, 0]
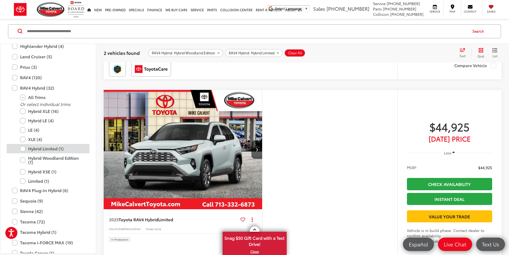
click at [22, 148] on label "Hybrid Limited (1)" at bounding box center [52, 148] width 64 height 9
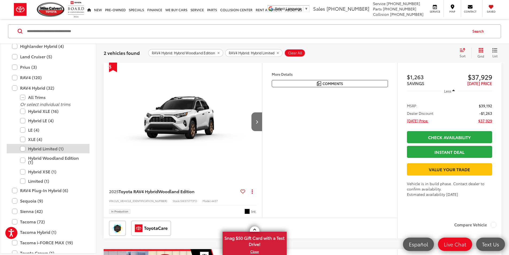
scroll to position [86, 0]
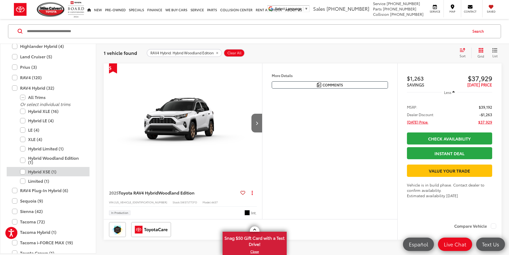
click at [23, 171] on label "Hybrid XSE (1)" at bounding box center [52, 171] width 64 height 9
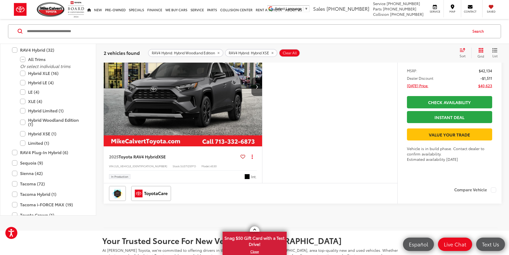
scroll to position [299, 0]
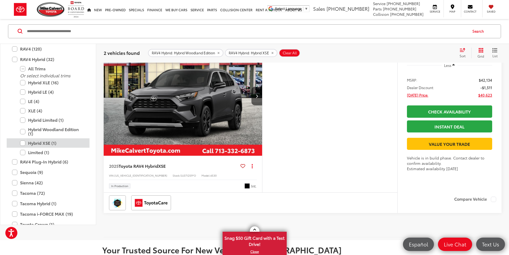
click at [24, 148] on label "Hybrid XSE (1)" at bounding box center [52, 143] width 64 height 9
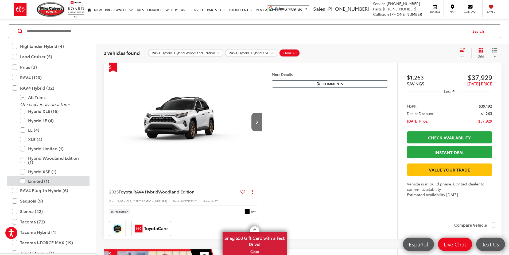
scroll to position [86, 0]
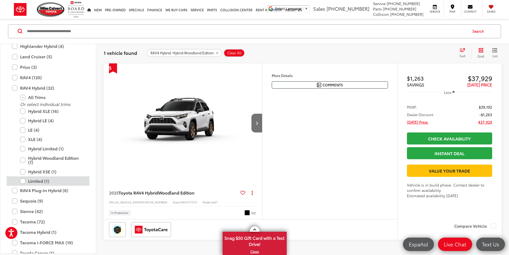
click at [21, 179] on label "Limited (1)" at bounding box center [52, 180] width 64 height 9
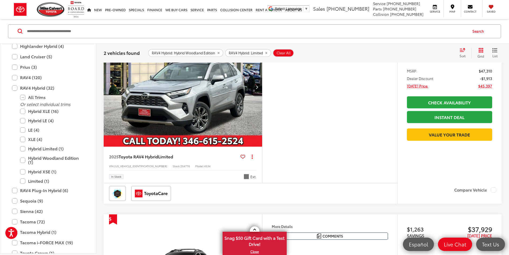
scroll to position [112, 0]
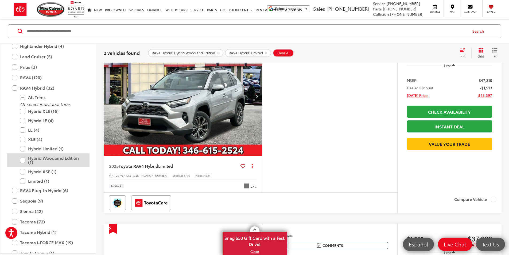
click at [22, 160] on label "Hybrid Woodland Edition (1)" at bounding box center [52, 160] width 64 height 14
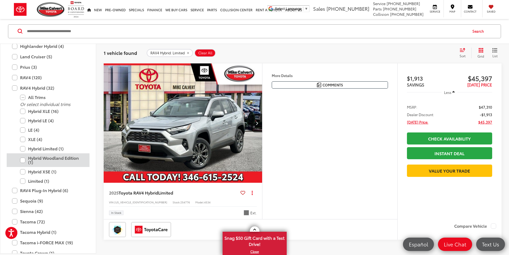
click at [24, 160] on label "Hybrid Woodland Edition (1)" at bounding box center [52, 160] width 64 height 14
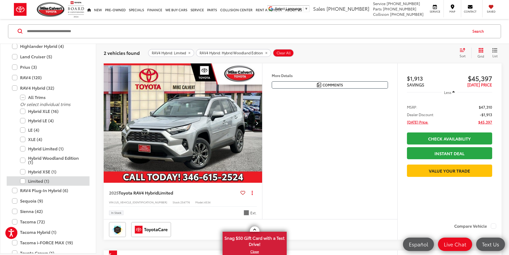
click at [23, 179] on label "Limited (1)" at bounding box center [52, 180] width 64 height 9
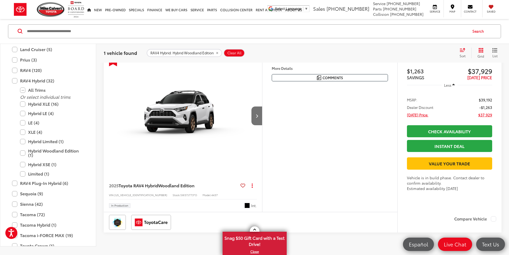
scroll to position [86, 0]
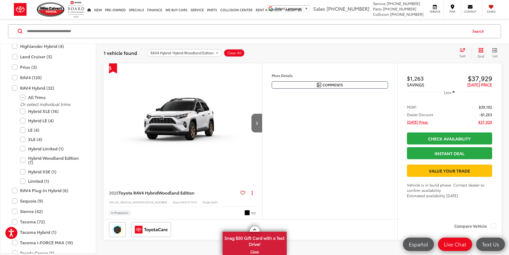
click at [218, 133] on img "2025 Toyota RAV4 Hybrid Hybrid Woodland Edition 0" at bounding box center [182, 123] width 159 height 120
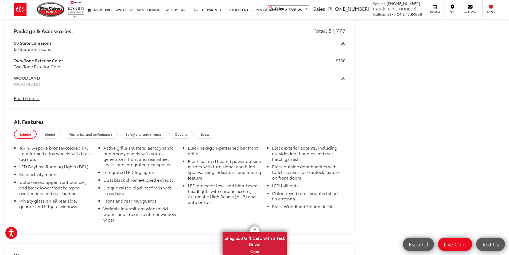
scroll to position [481, 0]
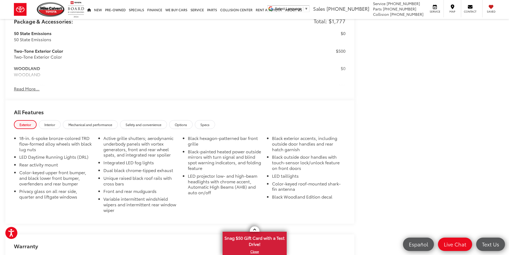
click at [20, 86] on button "Read More..." at bounding box center [27, 89] width 26 height 6
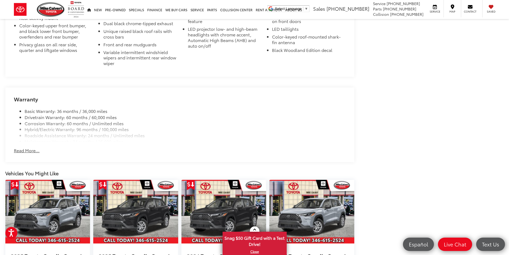
scroll to position [858, 0]
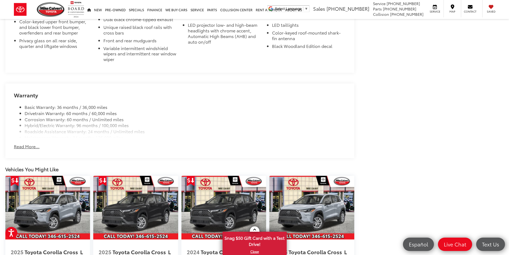
click at [24, 144] on button "Read More..." at bounding box center [27, 146] width 26 height 6
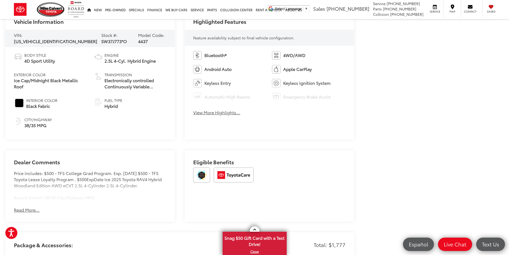
scroll to position [267, 0]
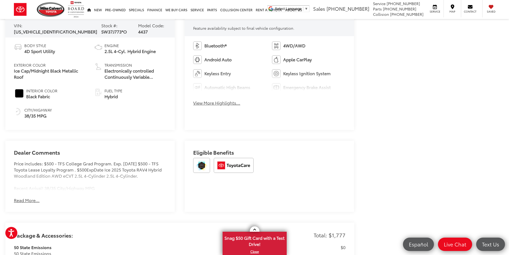
click at [218, 97] on div "Bluetooth® 4WD/AWD Android Auto Apple CarPlay Keyless Entry Keyless Ignition Sy…" at bounding box center [270, 75] width 170 height 78
click at [218, 104] on button "View More Highlights..." at bounding box center [216, 103] width 47 height 6
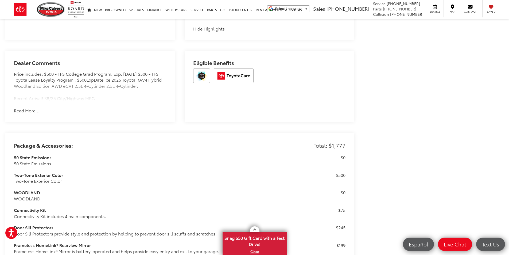
scroll to position [401, 0]
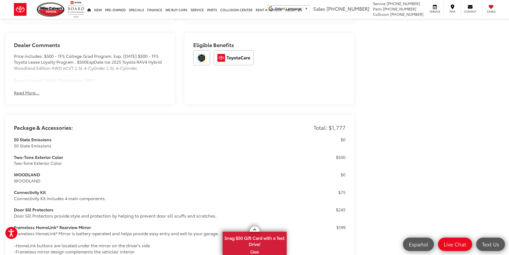
click at [36, 93] on button "Read More..." at bounding box center [27, 93] width 26 height 6
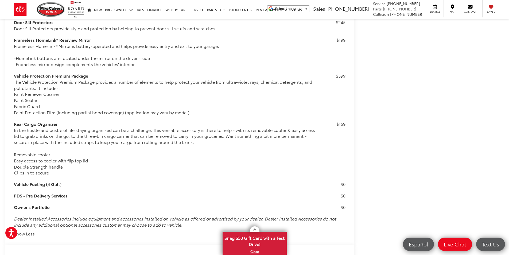
scroll to position [615, 0]
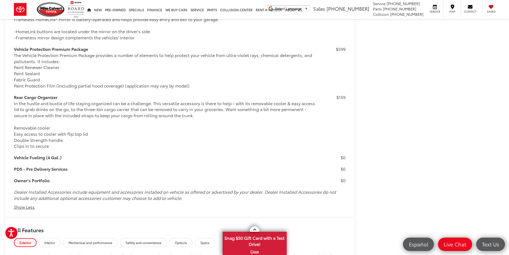
click at [43, 159] on h3 "Vehicle Fueling (4 Gal.)" at bounding box center [166, 157] width 305 height 6
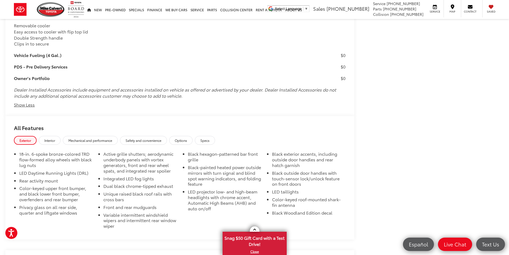
scroll to position [722, 0]
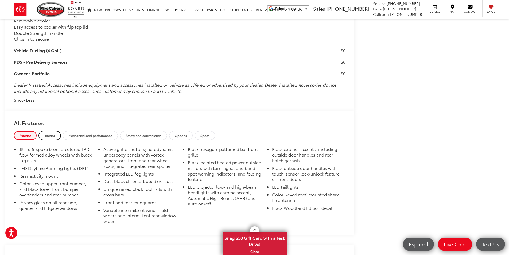
click at [51, 136] on span "Interior" at bounding box center [49, 135] width 11 height 5
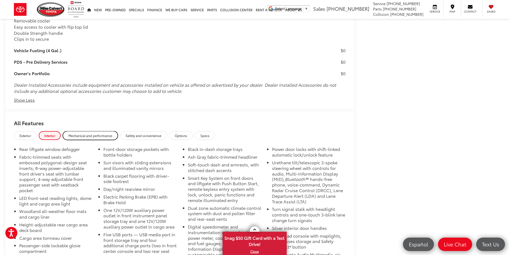
click at [84, 138] on link "Mechanical and performance" at bounding box center [90, 135] width 55 height 9
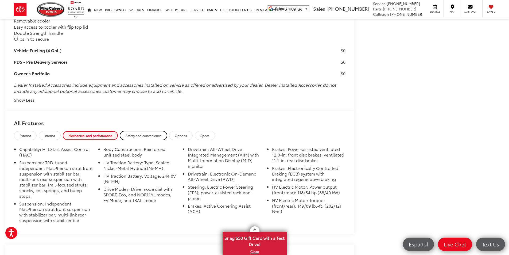
click at [152, 133] on span "Safety and convenience" at bounding box center [144, 135] width 36 height 5
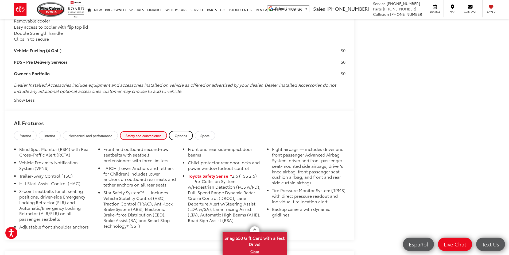
click at [184, 135] on span "Options" at bounding box center [181, 135] width 12 height 5
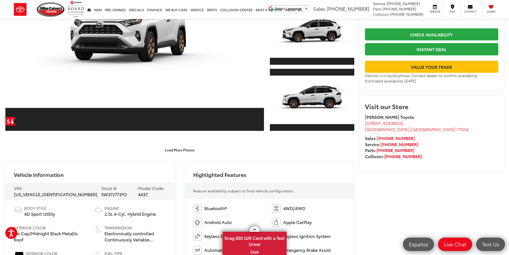
scroll to position [0, 0]
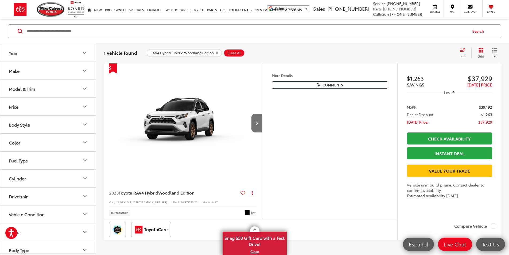
click at [16, 87] on div "Model & Trim" at bounding box center [22, 88] width 26 height 5
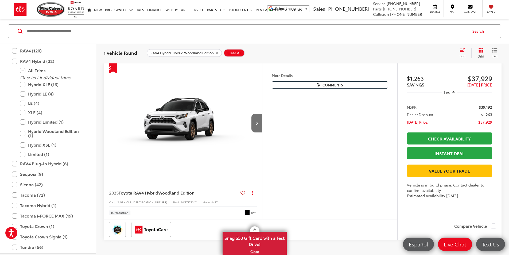
scroll to position [211, 0]
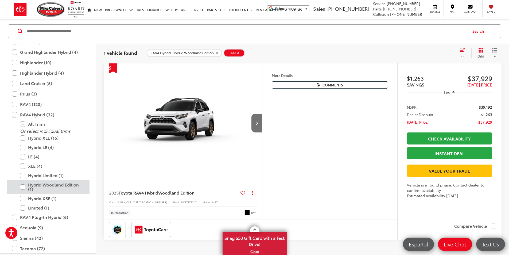
click at [23, 187] on label "Hybrid Woodland Edition (1)" at bounding box center [52, 187] width 64 height 14
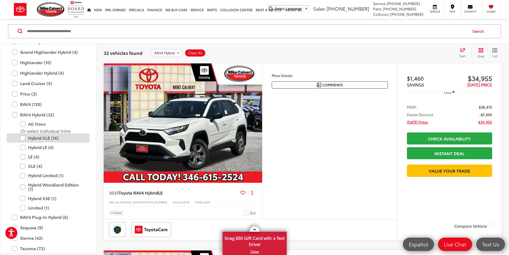
click at [23, 137] on label "Hybrid XLE (16)" at bounding box center [52, 137] width 64 height 9
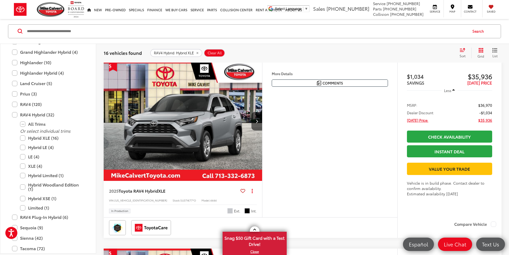
scroll to position [86, 0]
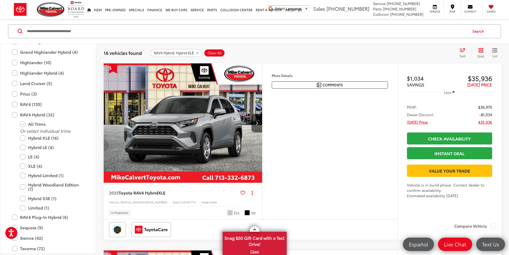
click at [223, 142] on img "2025 Toyota RAV4 Hybrid Hybrid XLE 0" at bounding box center [182, 123] width 159 height 120
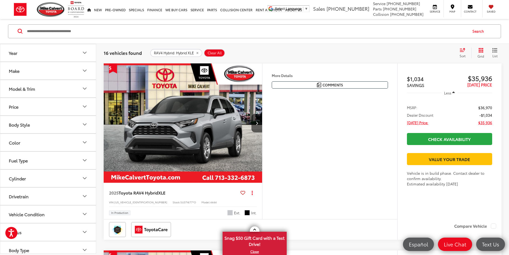
click at [18, 73] on div "Make" at bounding box center [14, 70] width 11 height 5
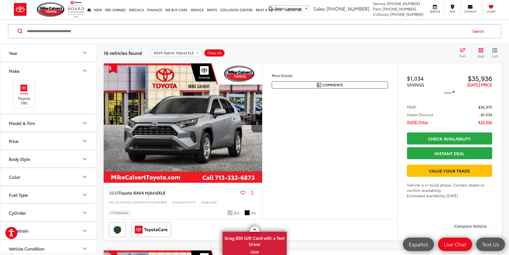
click at [32, 120] on div "Model & Trim" at bounding box center [22, 122] width 26 height 5
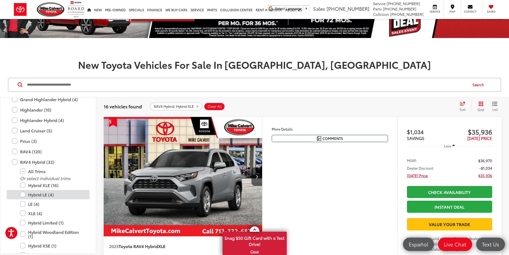
scroll to position [237, 0]
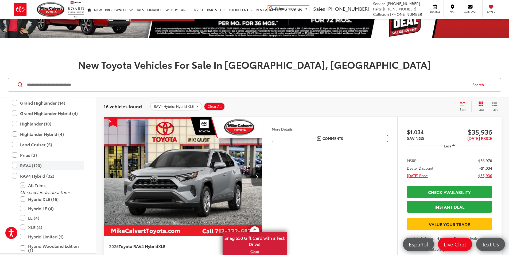
click at [15, 164] on label "RAV4 (120)" at bounding box center [48, 165] width 72 height 9
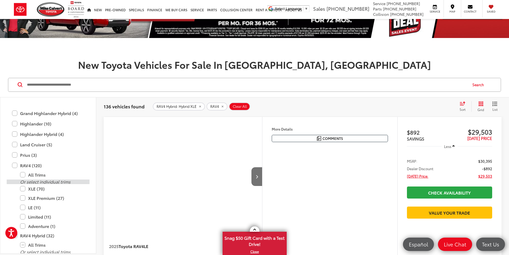
scroll to position [264, 0]
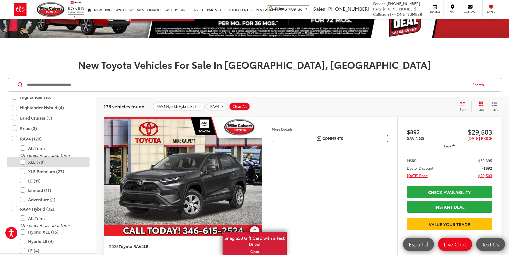
click at [24, 160] on label "XLE (70)" at bounding box center [52, 161] width 64 height 9
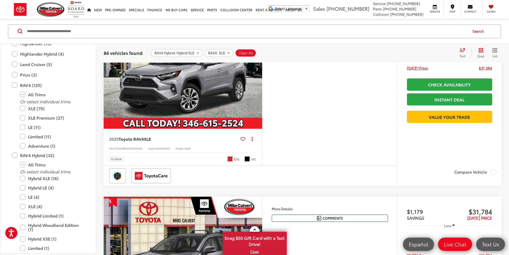
scroll to position [326, 0]
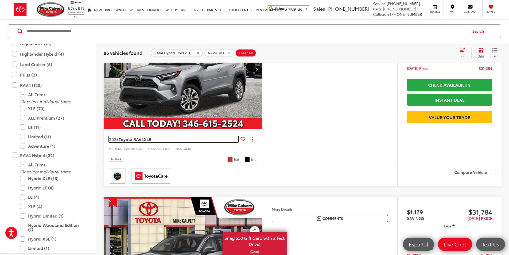
click at [141, 142] on span "Toyota RAV4" at bounding box center [131, 139] width 25 height 6
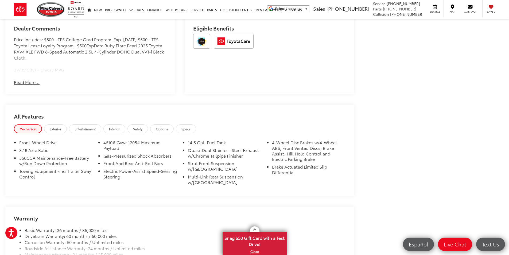
scroll to position [374, 0]
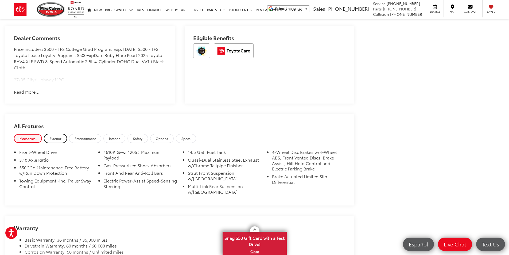
click at [57, 141] on span "Exterior" at bounding box center [55, 138] width 11 height 5
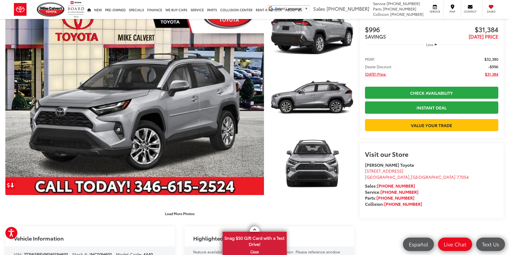
scroll to position [27, 0]
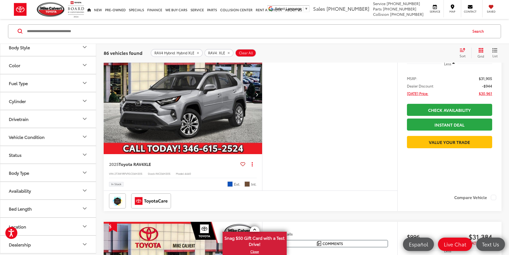
scroll to position [139, 0]
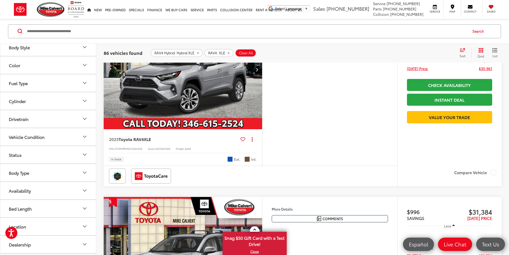
click at [33, 192] on button "Availability" at bounding box center [48, 190] width 96 height 17
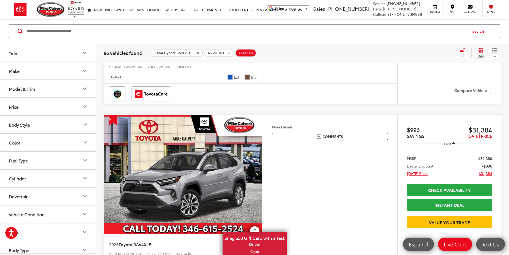
scroll to position [219, 0]
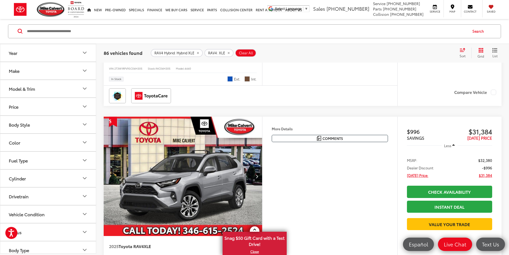
click at [26, 84] on button "Model & Trim" at bounding box center [48, 88] width 96 height 17
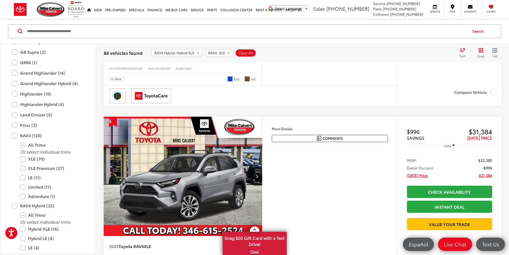
scroll to position [184, 0]
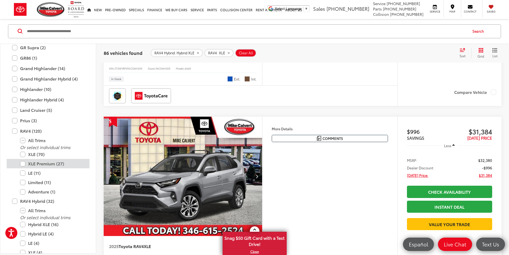
click at [24, 163] on label "XLE Premium (27)" at bounding box center [52, 163] width 64 height 9
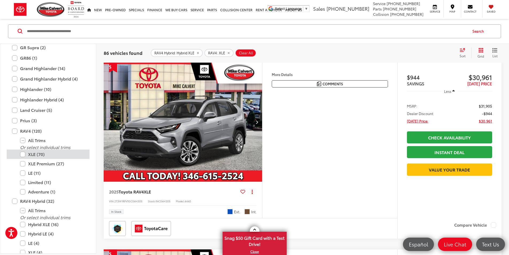
scroll to position [86, 0]
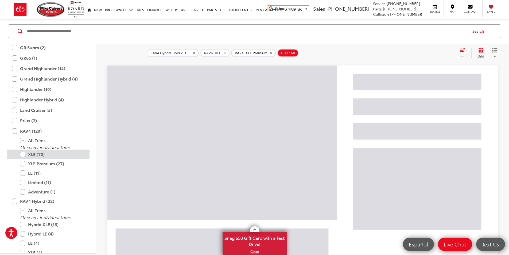
click at [24, 155] on label "XLE (70)" at bounding box center [52, 154] width 64 height 9
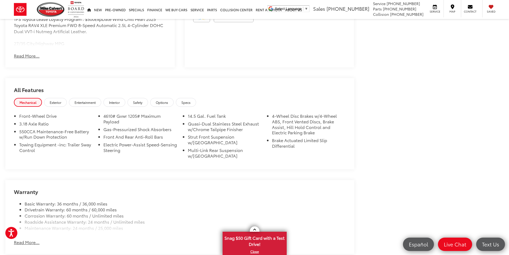
scroll to position [401, 0]
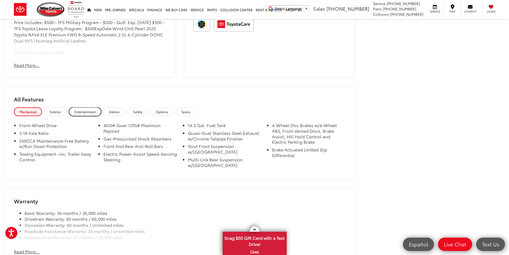
click at [81, 112] on span "Entertainment" at bounding box center [85, 111] width 21 height 5
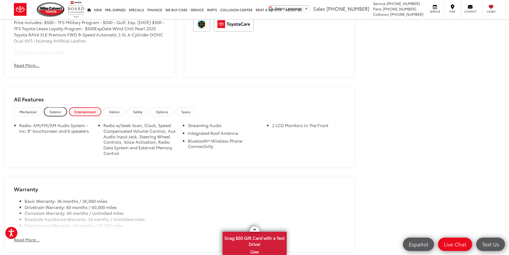
click at [57, 113] on span "Exterior" at bounding box center [55, 111] width 11 height 5
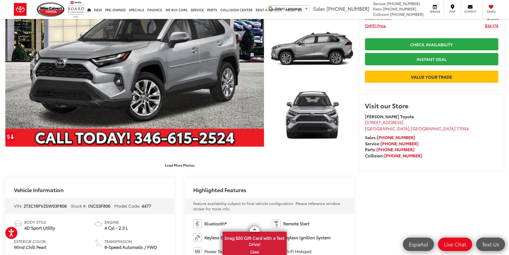
scroll to position [80, 0]
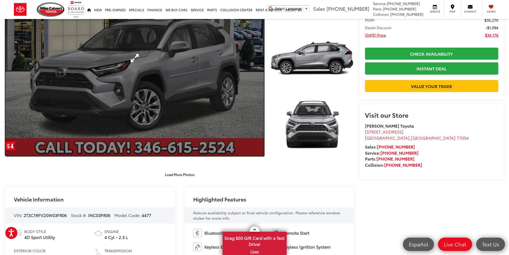
click at [184, 69] on link "Expand Photo 0" at bounding box center [134, 58] width 259 height 196
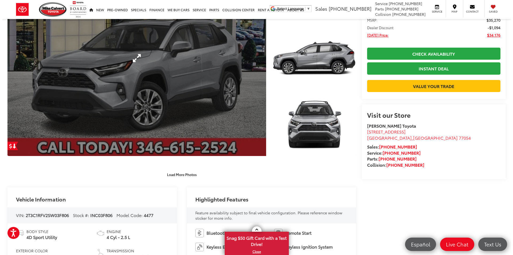
scroll to position [82, 0]
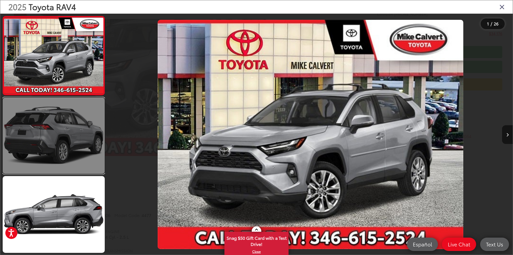
click at [68, 136] on link at bounding box center [54, 135] width 102 height 76
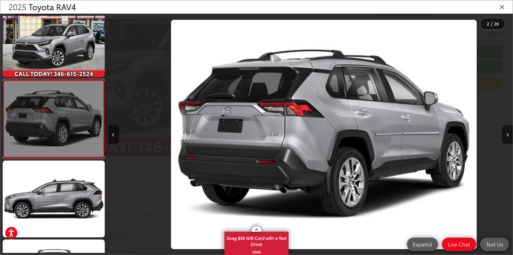
scroll to position [0, 405]
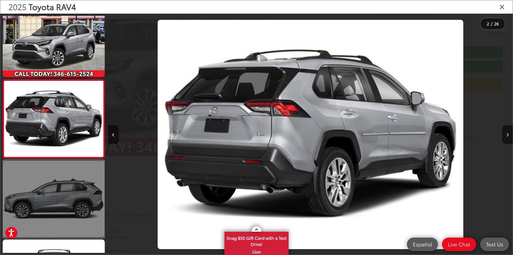
click at [56, 195] on link at bounding box center [54, 198] width 102 height 76
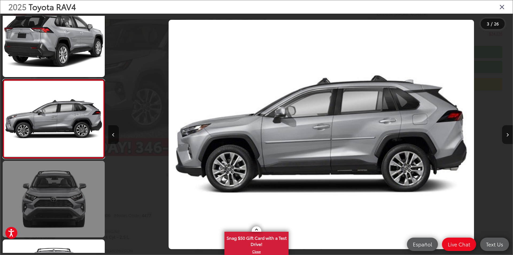
scroll to position [0, 810]
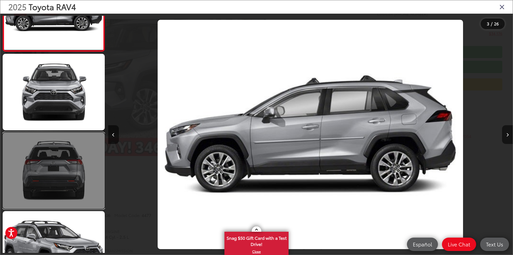
click at [60, 179] on link at bounding box center [54, 170] width 102 height 76
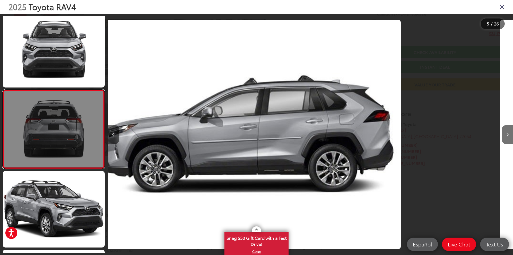
scroll to position [252, 0]
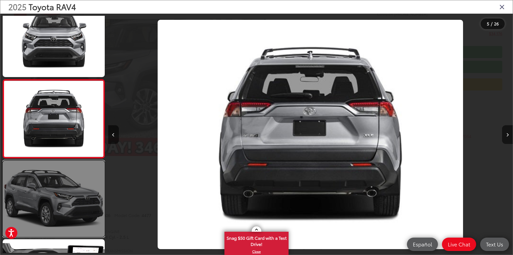
click at [49, 209] on link at bounding box center [54, 198] width 102 height 76
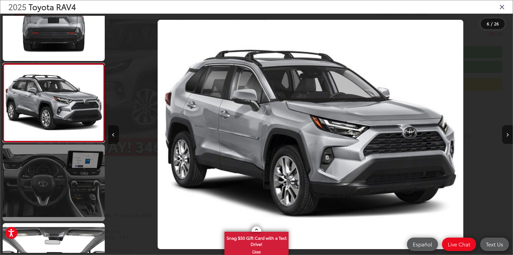
scroll to position [410, 0]
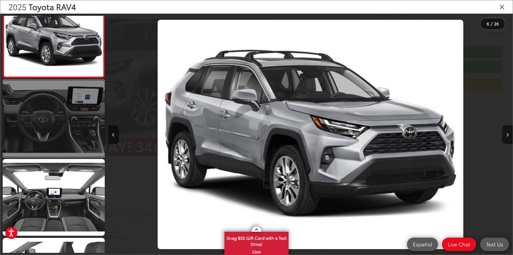
click at [67, 125] on link at bounding box center [54, 118] width 102 height 76
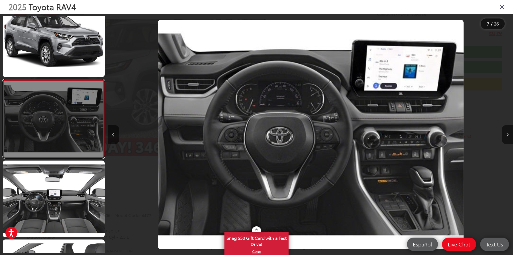
scroll to position [0, 2429]
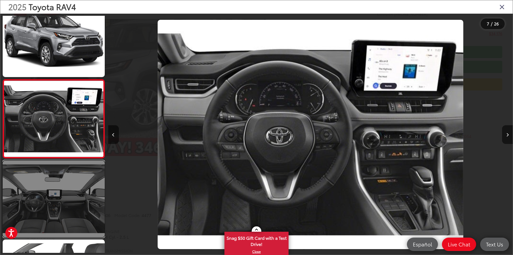
click at [65, 199] on link at bounding box center [54, 198] width 102 height 76
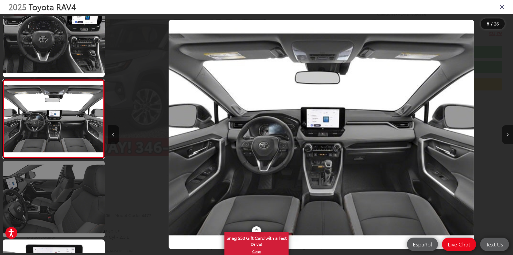
scroll to position [0, 0]
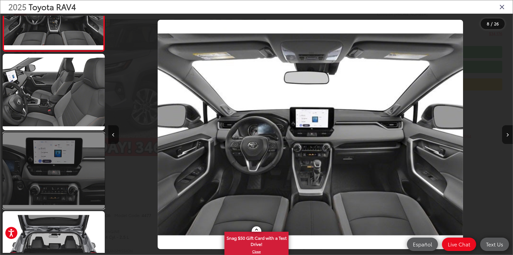
click at [66, 184] on link at bounding box center [54, 170] width 102 height 76
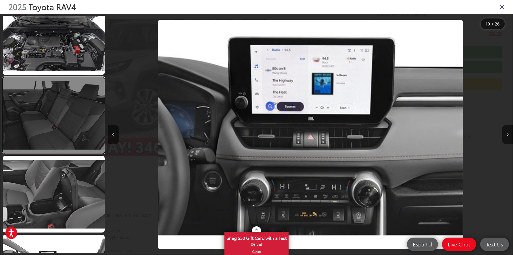
click at [61, 130] on link at bounding box center [54, 115] width 102 height 76
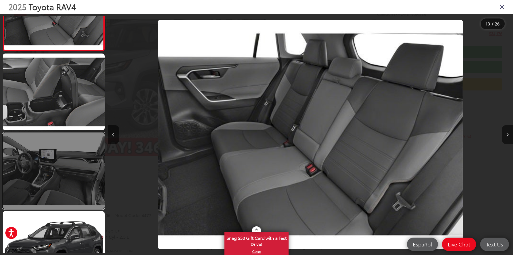
click at [61, 167] on link at bounding box center [54, 170] width 102 height 76
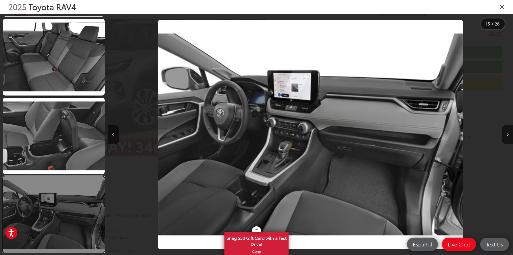
click at [56, 217] on link at bounding box center [54, 214] width 102 height 76
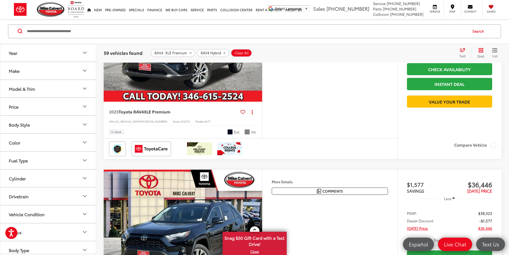
scroll to position [1449, 0]
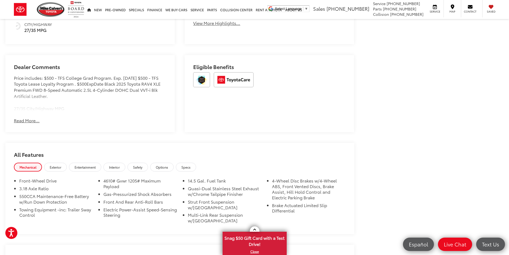
scroll to position [374, 0]
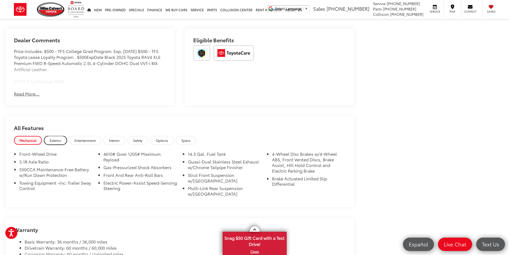
click at [59, 141] on span "Exterior" at bounding box center [55, 140] width 11 height 5
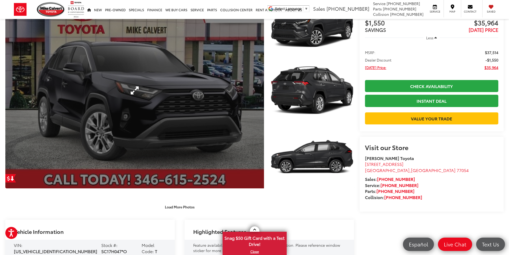
scroll to position [0, 0]
